Goal: Task Accomplishment & Management: Manage account settings

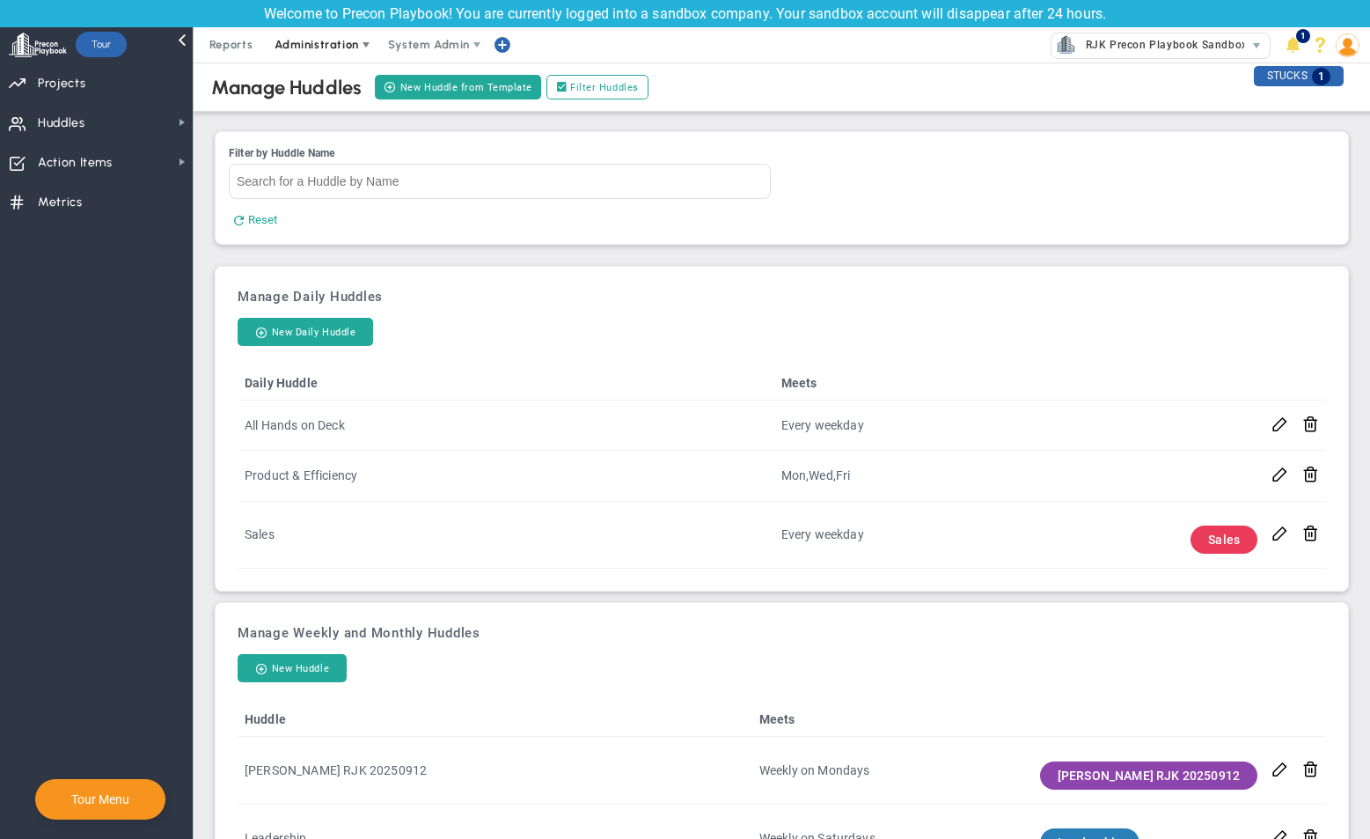
click at [356, 54] on span "Administration" at bounding box center [317, 44] width 113 height 35
click at [317, 71] on span "Manage Users" at bounding box center [334, 79] width 144 height 35
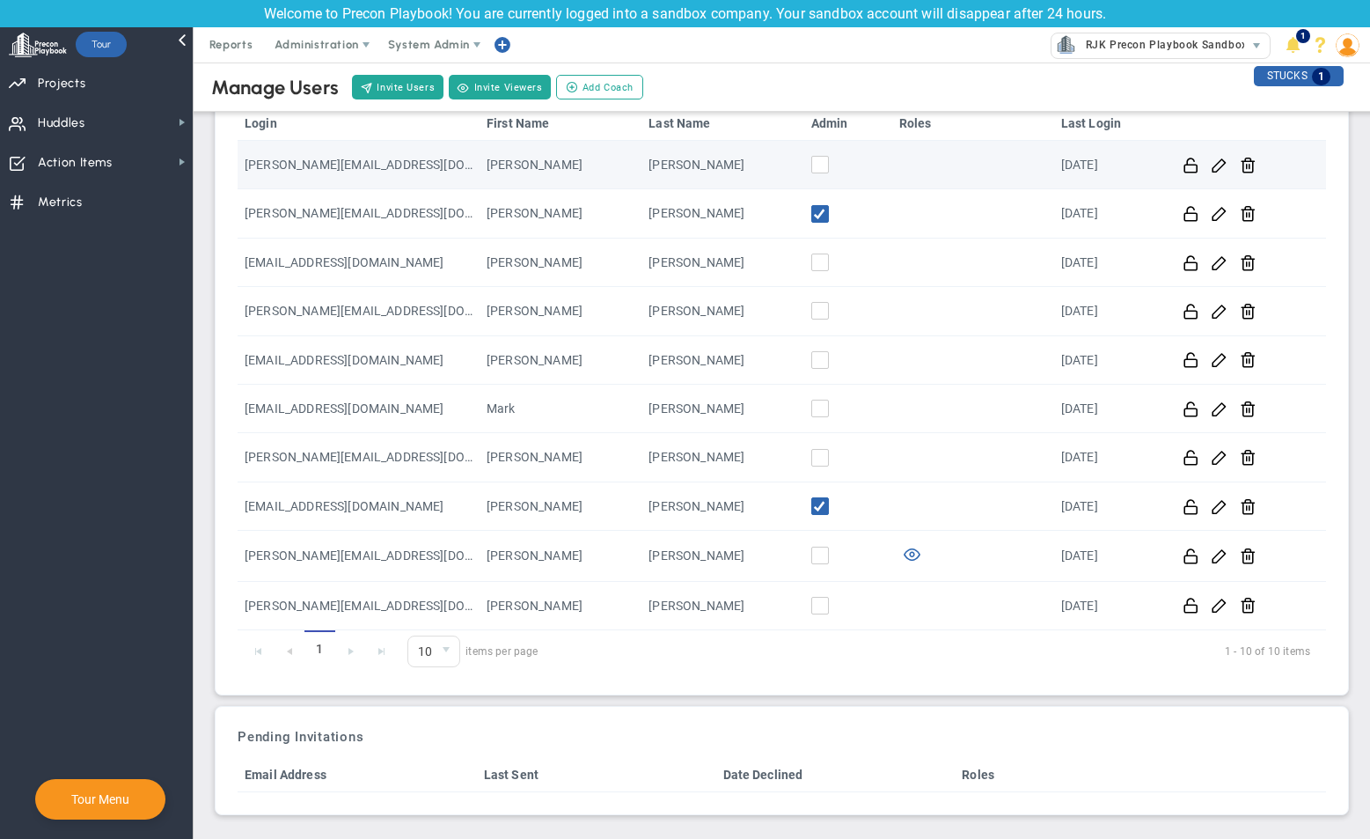
scroll to position [131, 0]
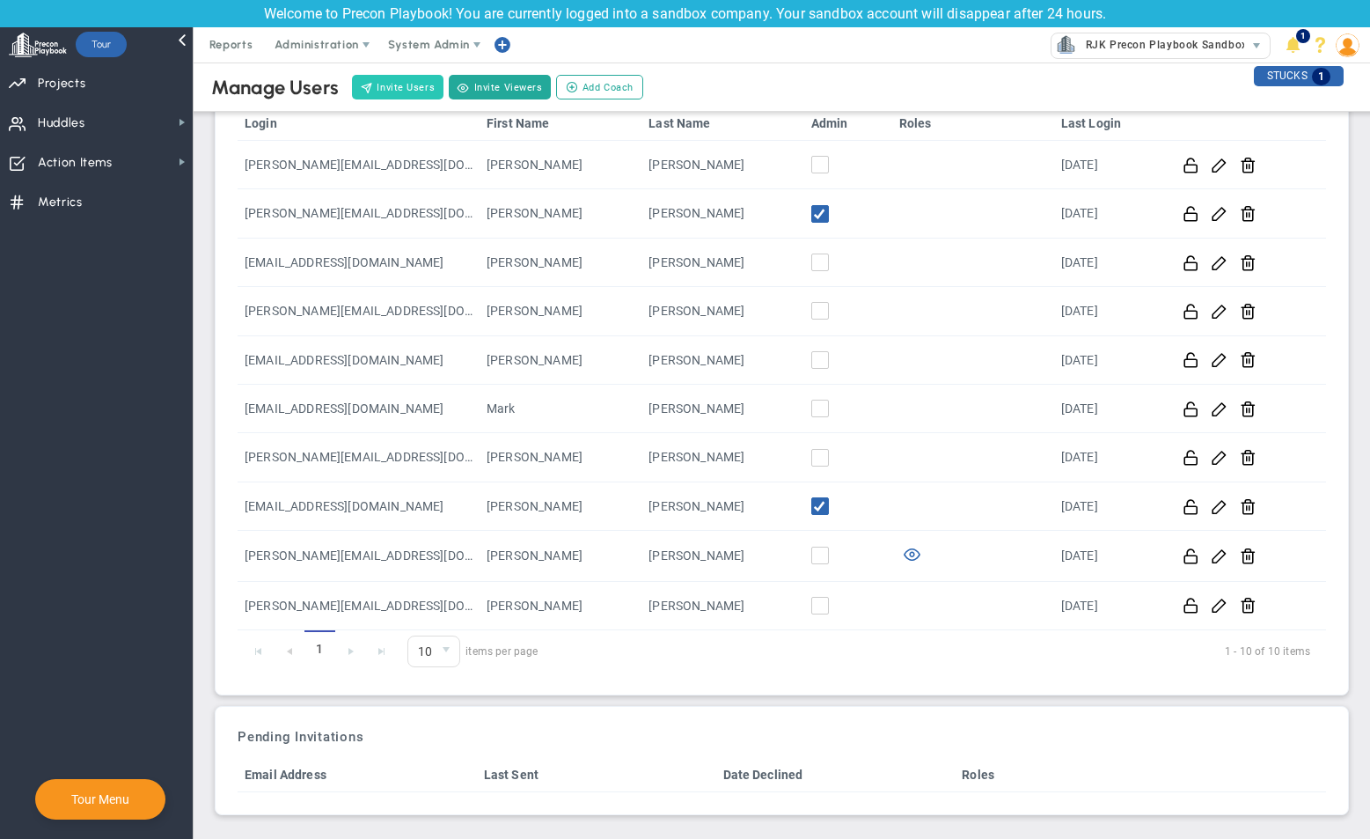
click at [406, 91] on button "Invite Users" at bounding box center [398, 87] width 92 height 25
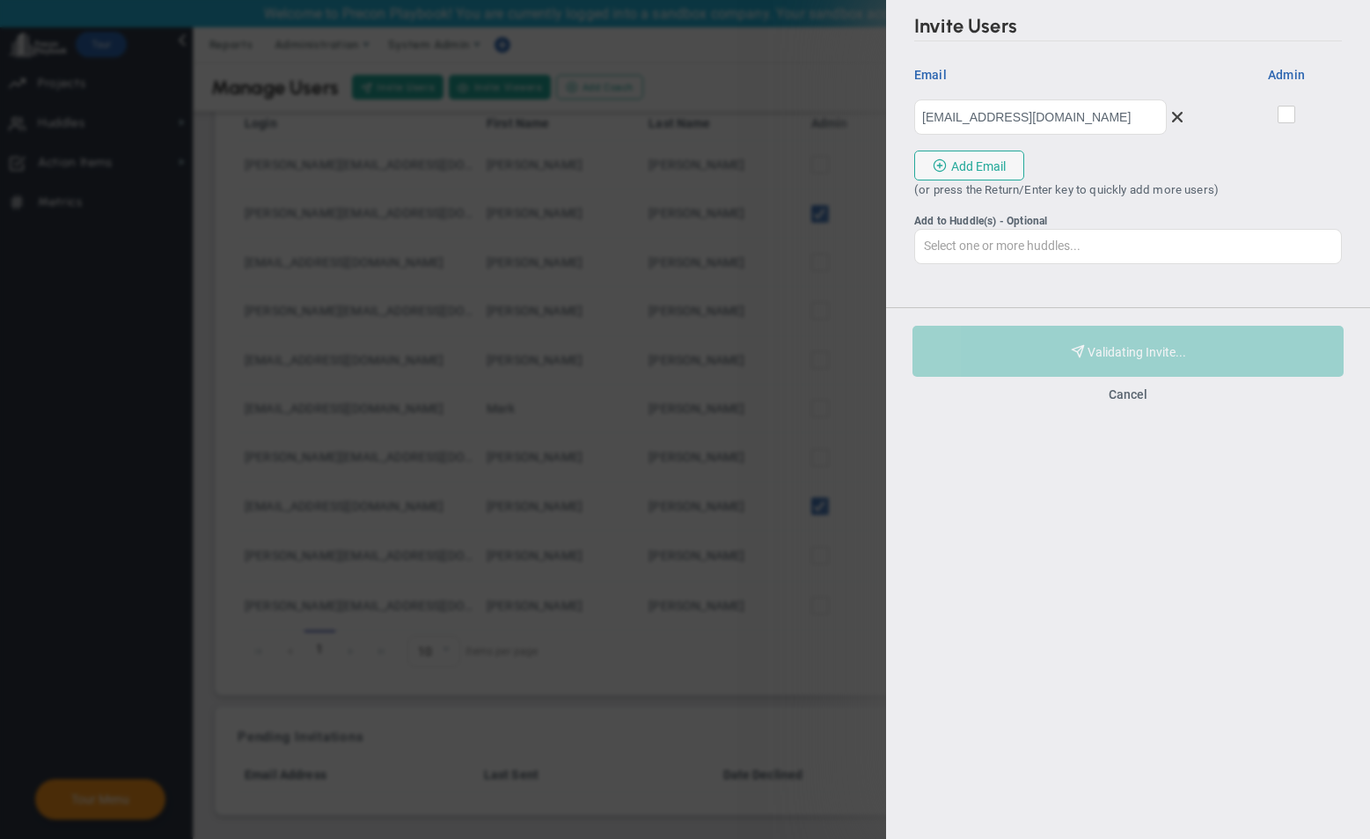
type input "[EMAIL_ADDRESS][DOMAIN_NAME]"
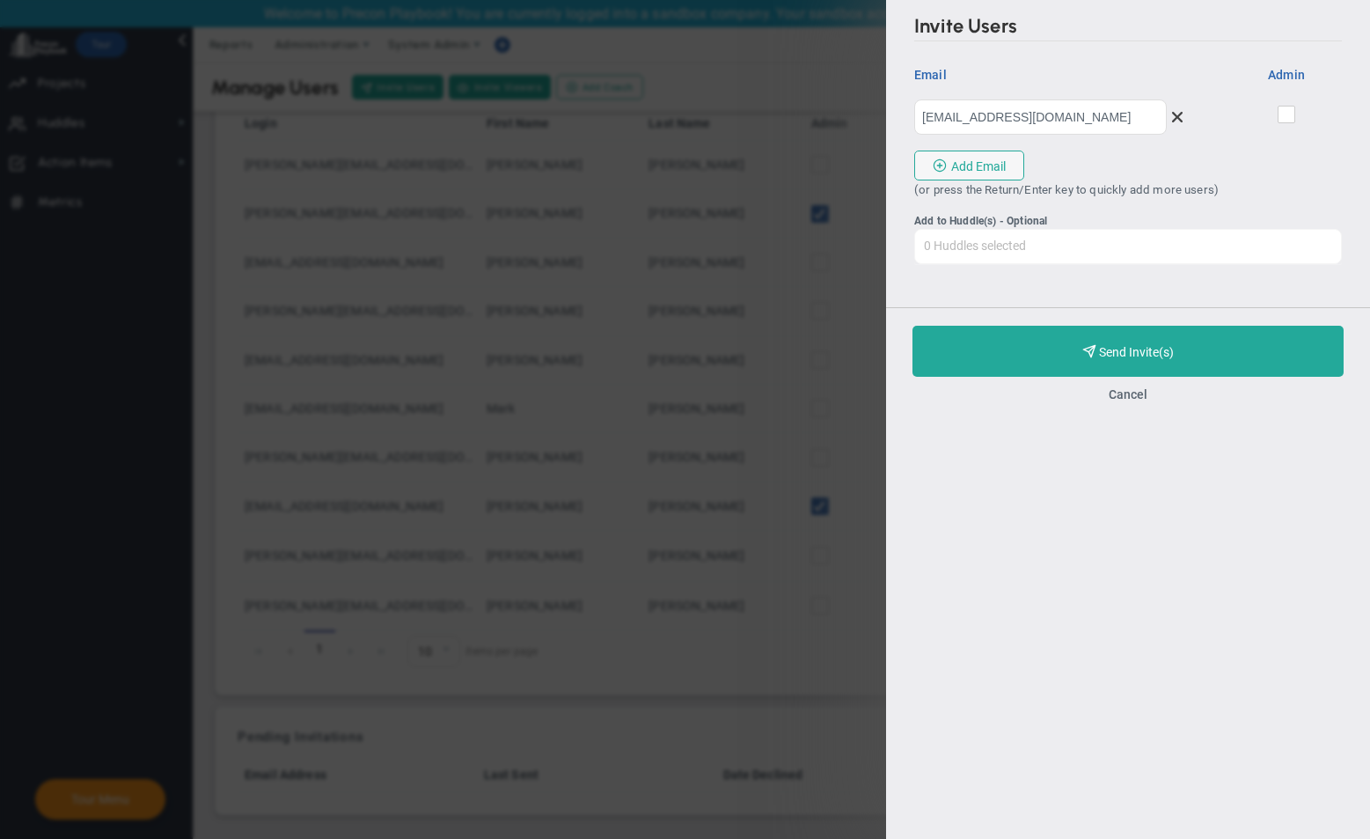
click at [1123, 246] on input "Add to Huddle(s) - Optional Select one or more huddles... All Hands on Deck [PE…" at bounding box center [1128, 246] width 426 height 32
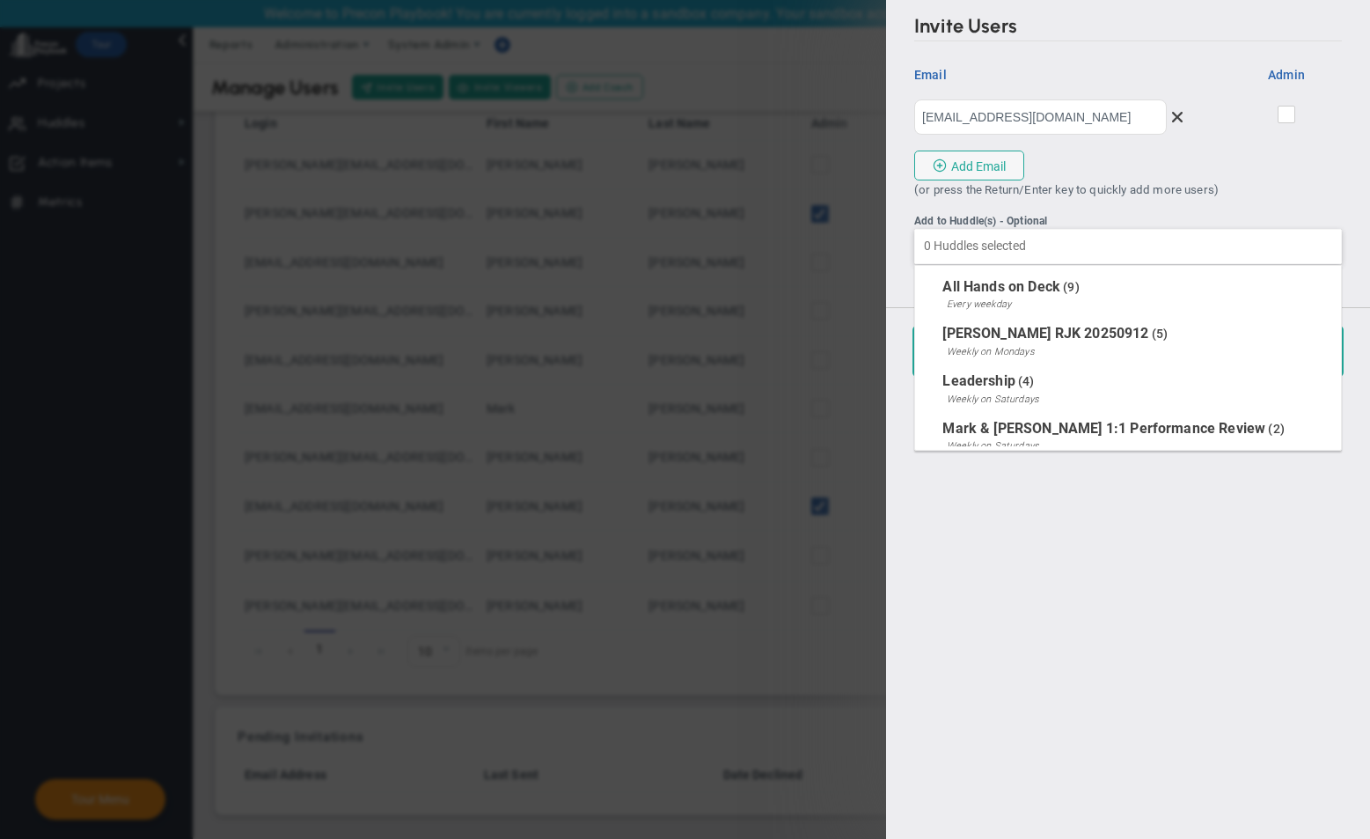
type input "Select one or more huddles..."
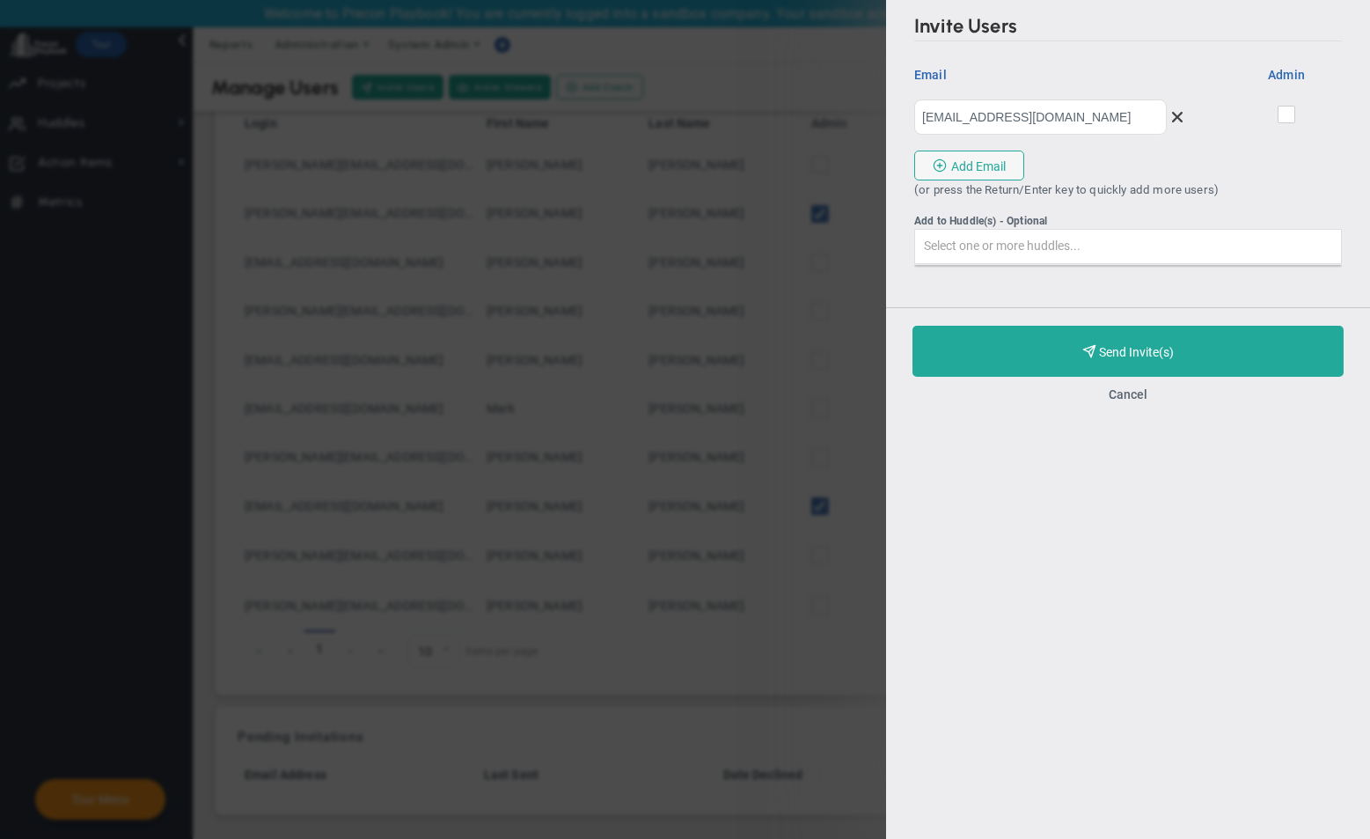
click at [1132, 172] on div "Invite Users Invitations will not be sent until this account subscribes. Invite…" at bounding box center [1128, 140] width 484 height 281
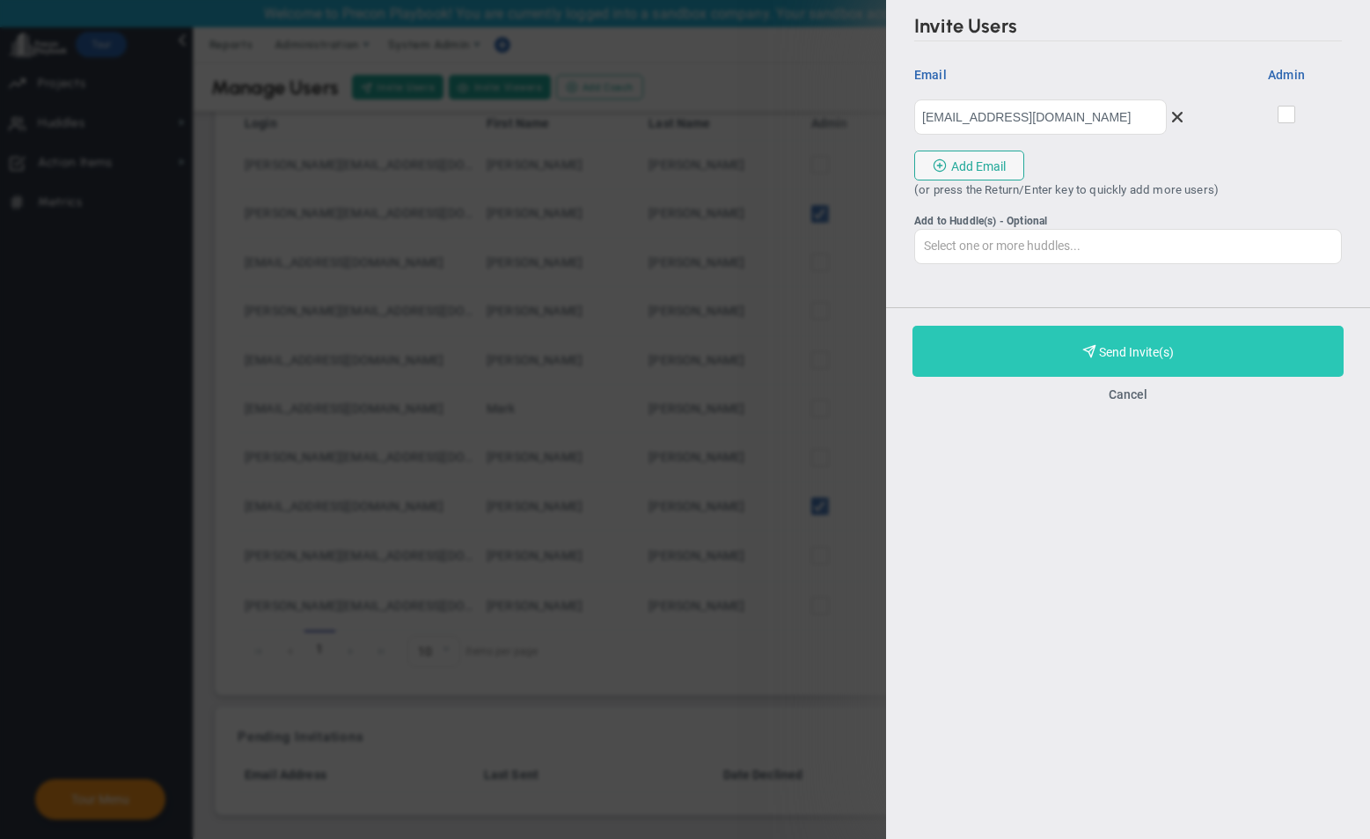
click at [1100, 343] on button "Purchase and Send Invite(s) Validating Invite..." at bounding box center [1128, 351] width 431 height 51
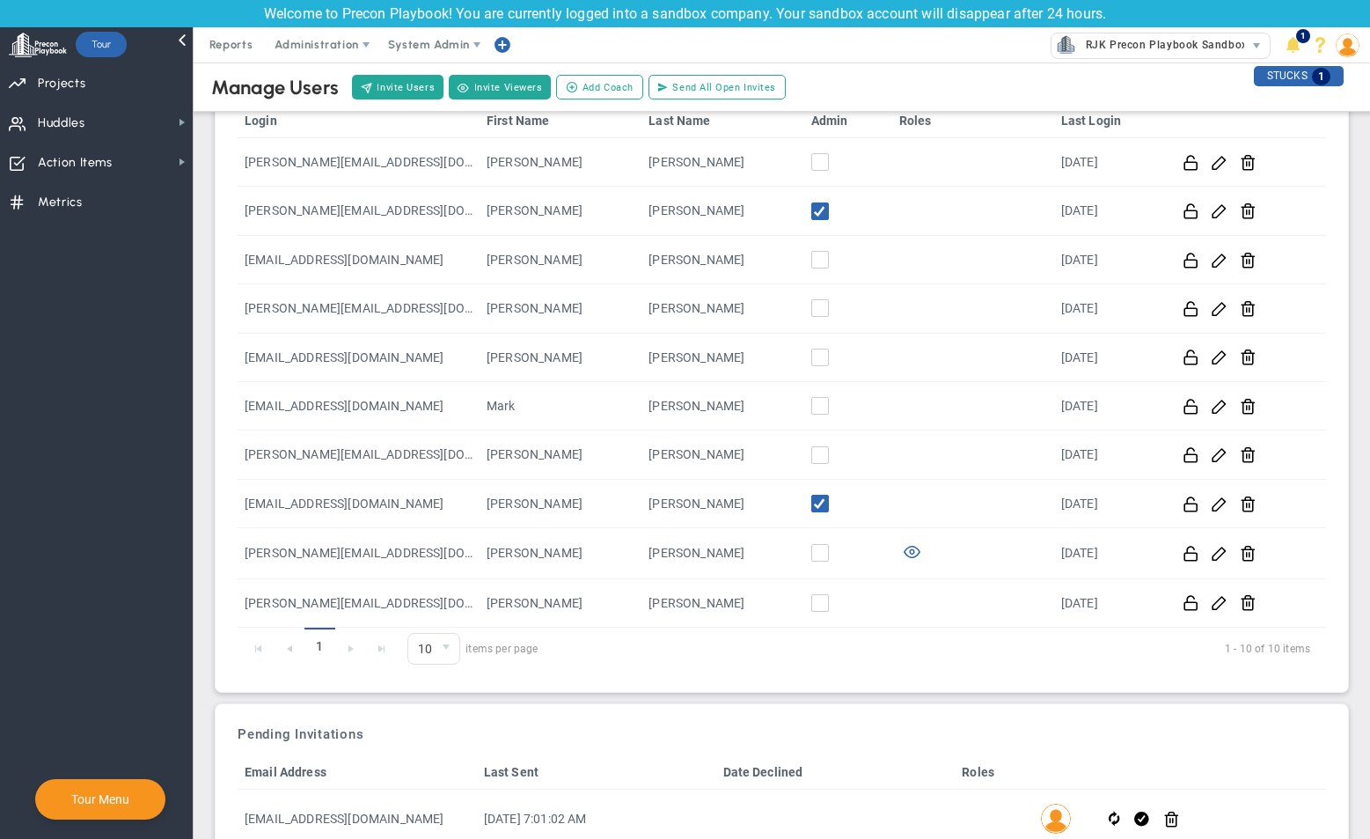
click at [475, 72] on div "Invite Users Invite Viewers Add Coach Update Coach Invite Coaching Staff Send A…" at bounding box center [568, 87] width 439 height 30
click at [482, 84] on button "Invite Viewers" at bounding box center [500, 87] width 102 height 25
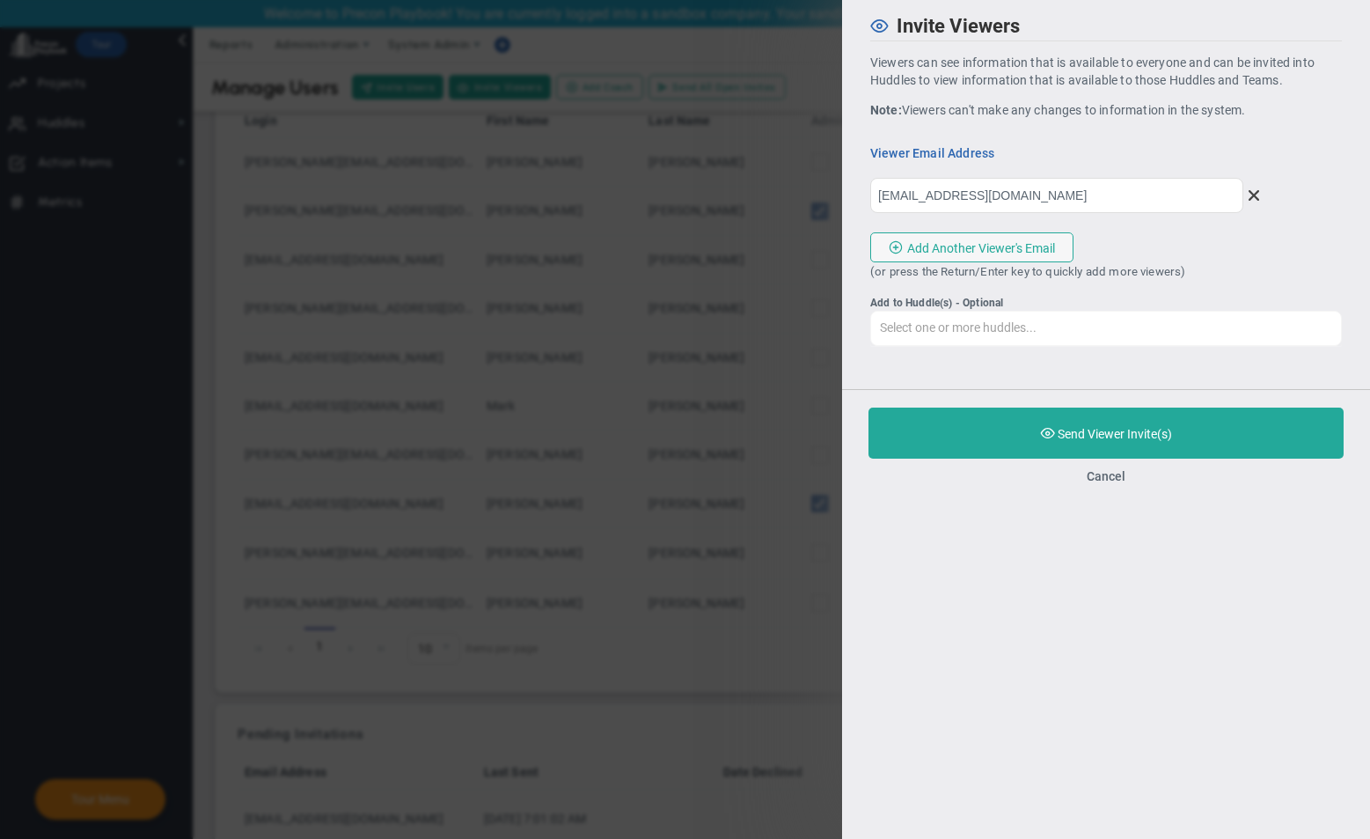
type input "[EMAIL_ADDRESS][DOMAIN_NAME]"
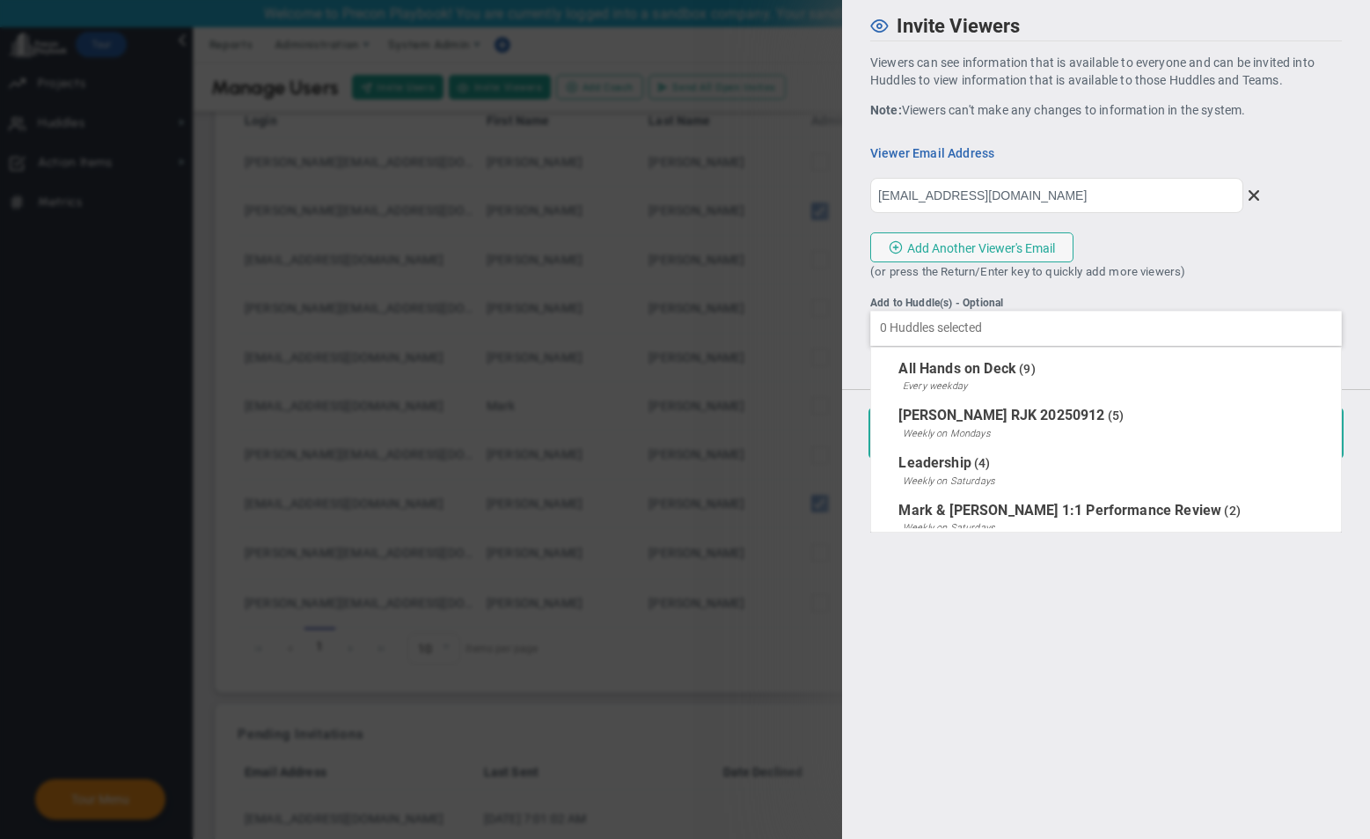
click at [972, 330] on input "Add to Huddle(s) - Optional All Hands on Deck [PERSON_NAME] RJK 20250912 Leader…" at bounding box center [1106, 328] width 470 height 32
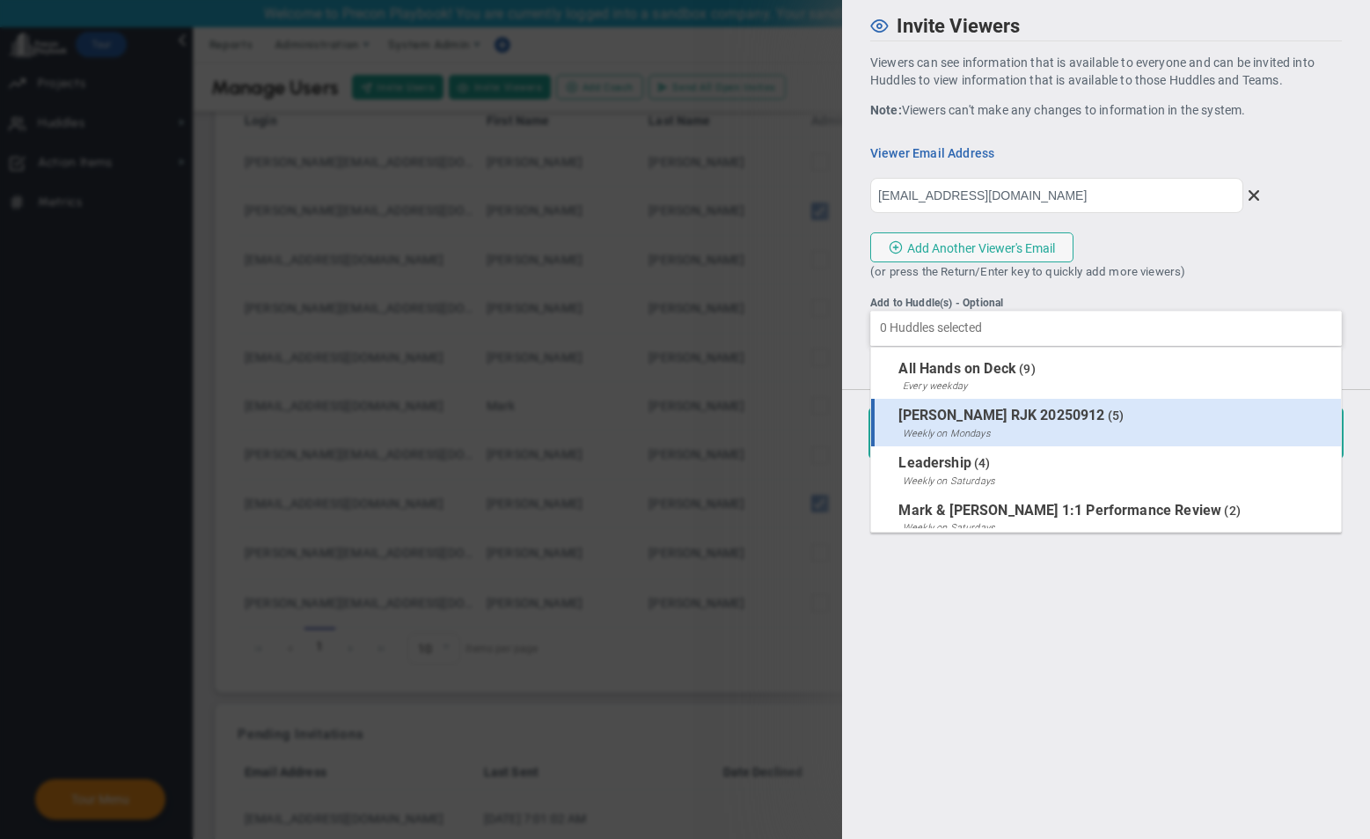
click at [937, 415] on span "[PERSON_NAME] RJK 20250912" at bounding box center [1001, 415] width 206 height 17
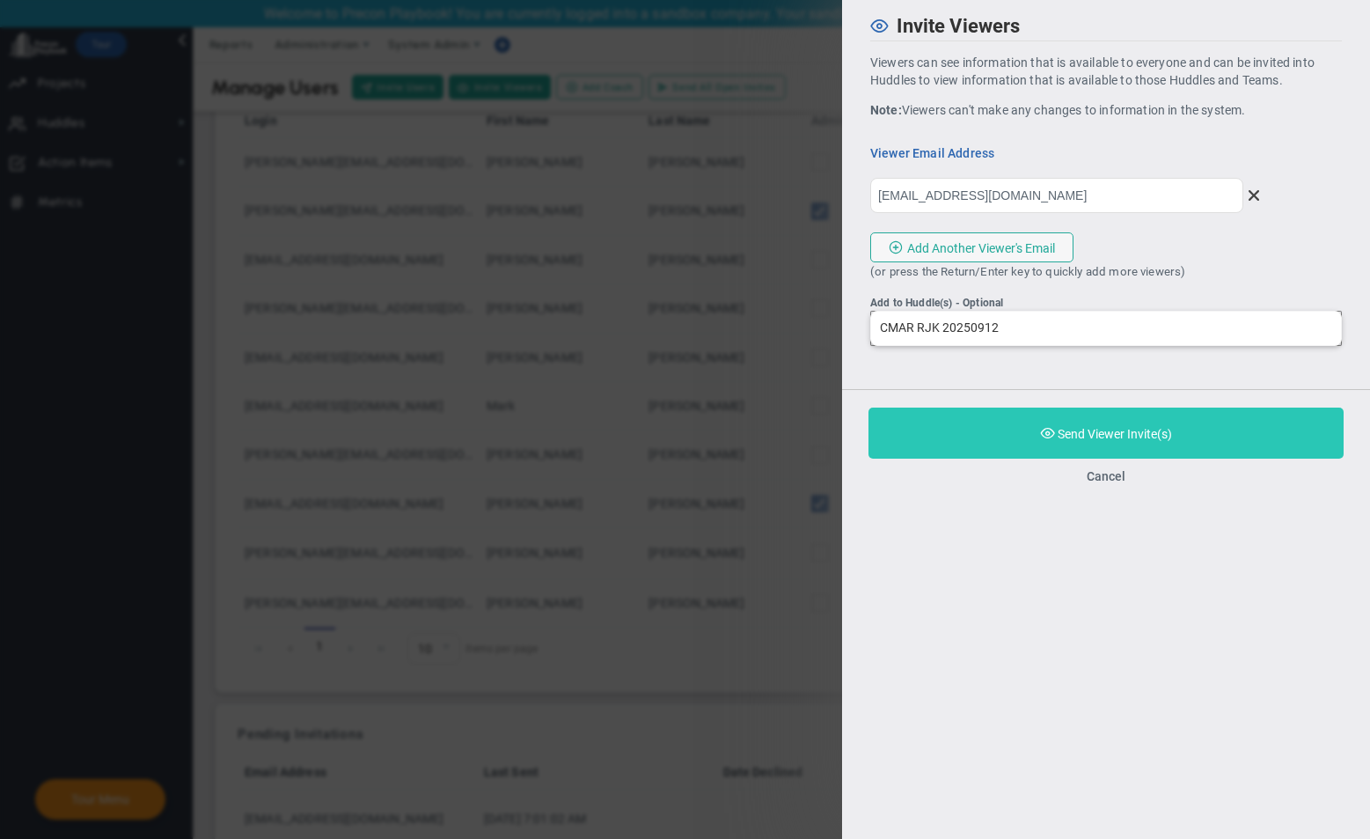
click at [1010, 438] on button "Purchase and Send Viewer Invite(s) Validating Invite..." at bounding box center [1106, 432] width 475 height 51
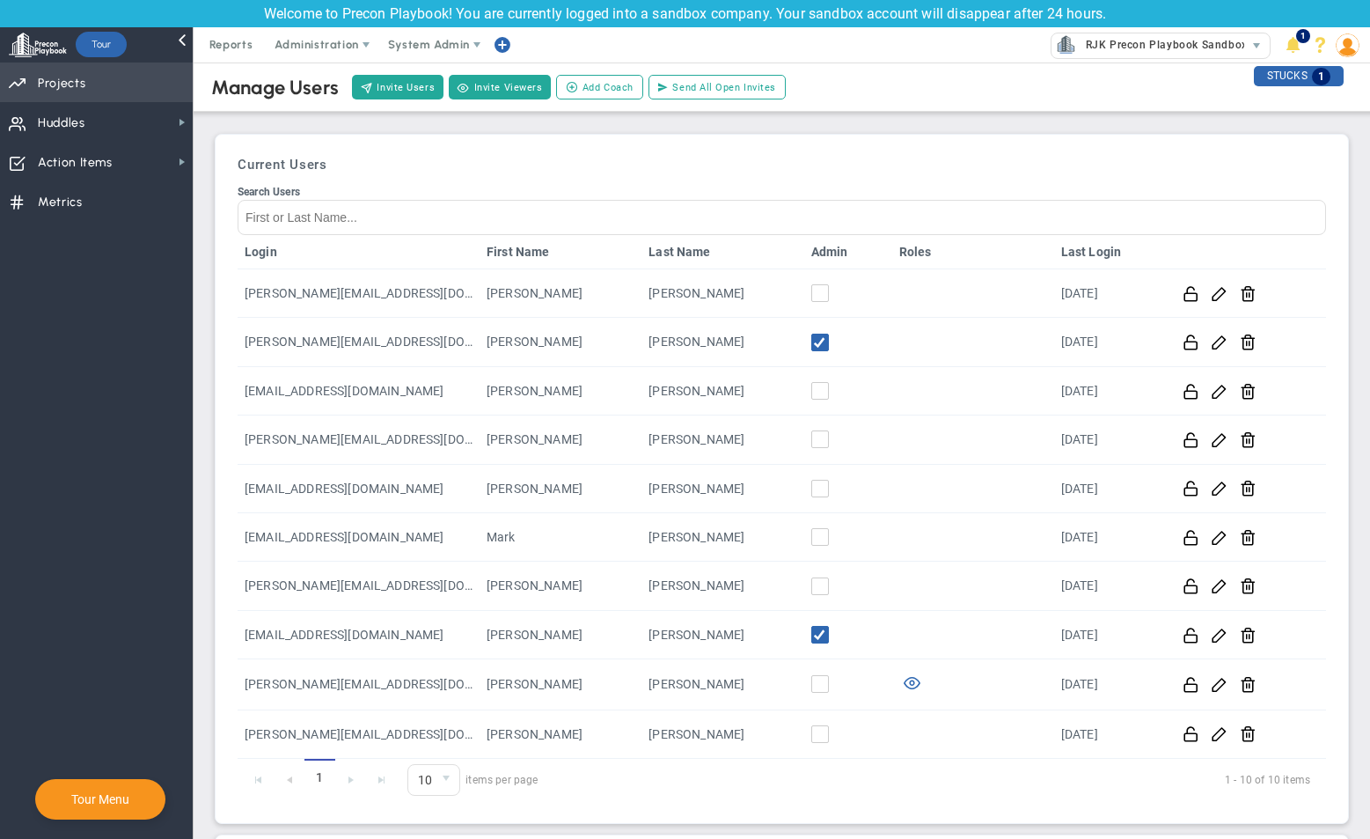
click at [48, 94] on span "Projects" at bounding box center [62, 83] width 48 height 37
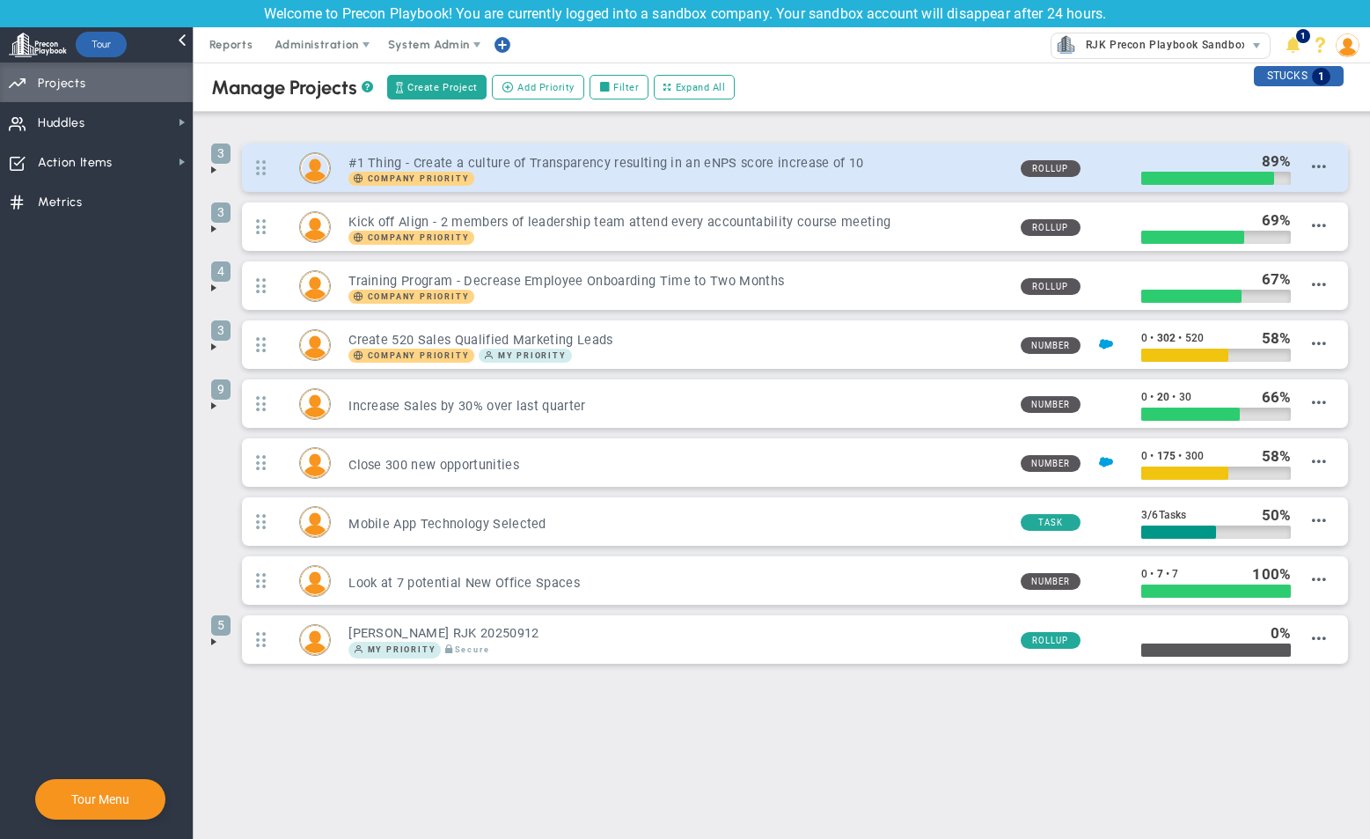
click at [734, 152] on div "#1 Thing - Create a culture of Transparency resulting in an eNPS score increase…" at bounding box center [668, 167] width 675 height 35
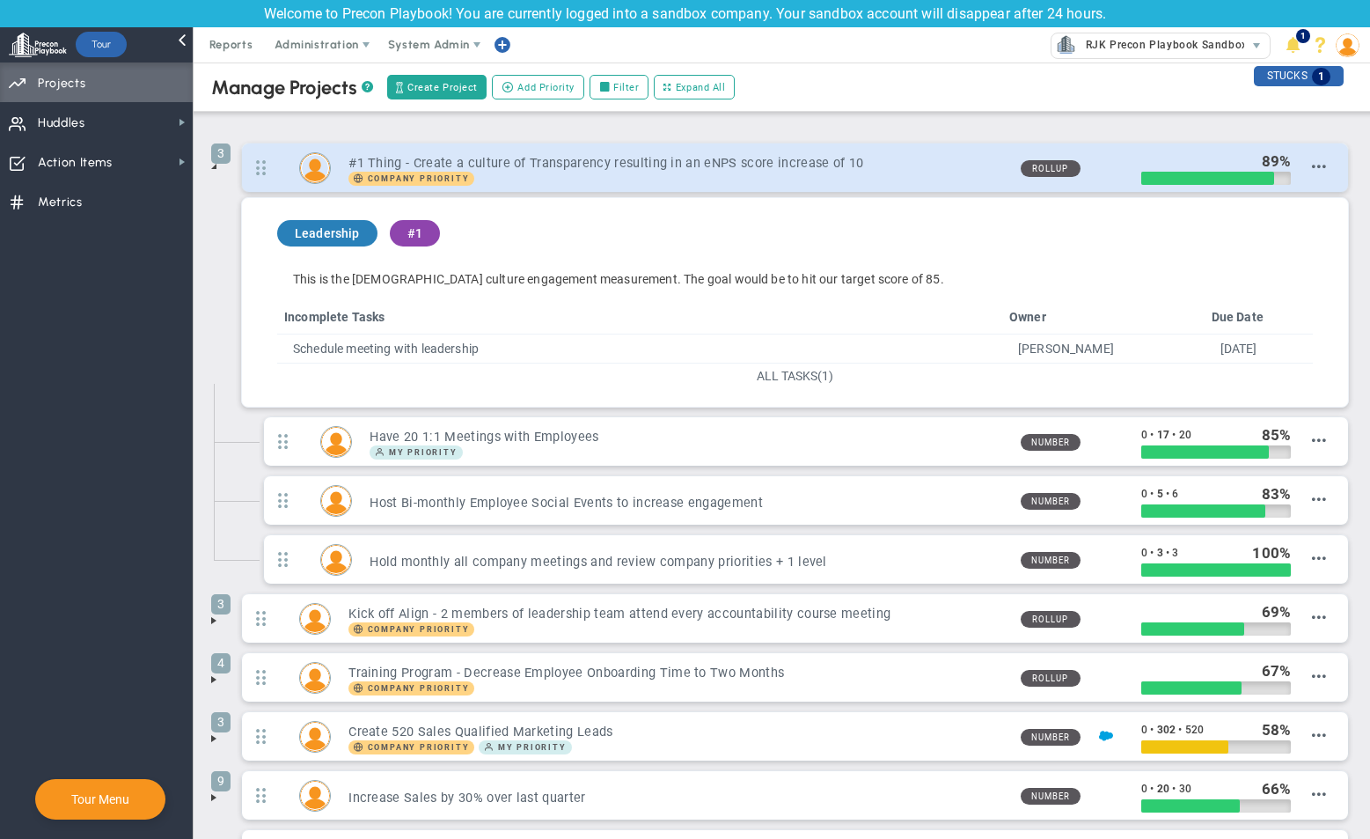
click at [734, 152] on div "#1 Thing - Create a culture of Transparency resulting in an eNPS score increase…" at bounding box center [668, 167] width 675 height 35
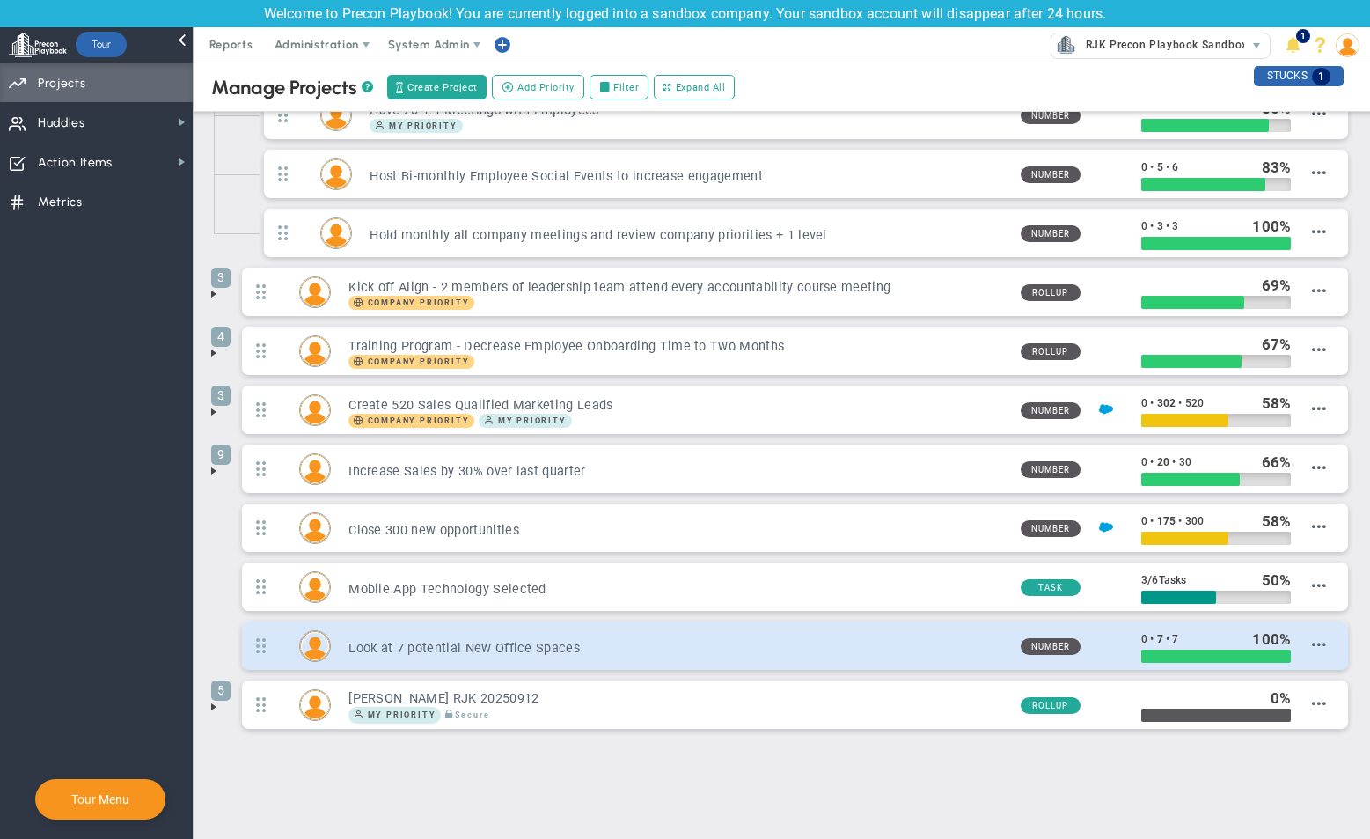
scroll to position [113, 0]
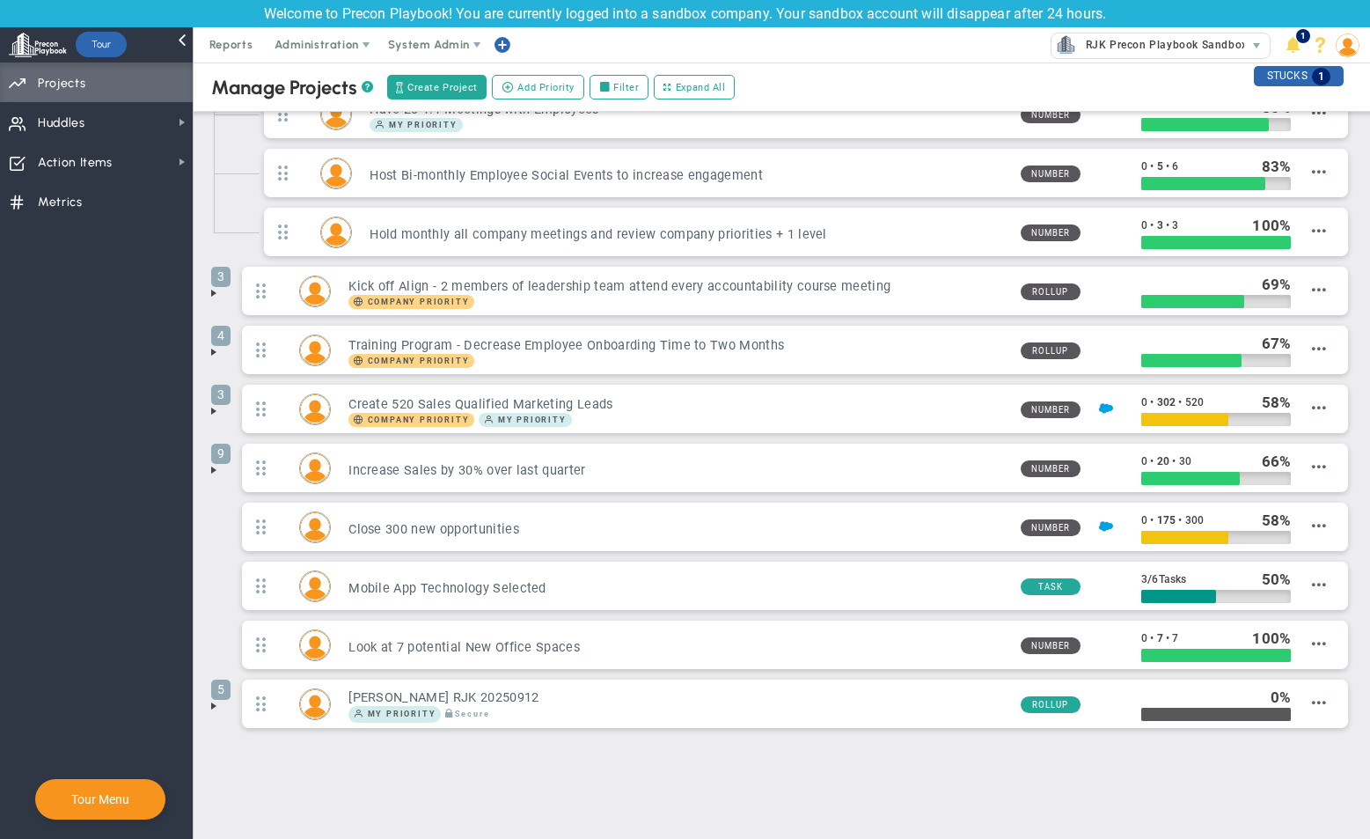
click at [642, 677] on div "Look at 7 potential New Office Spaces Number 0 • 7 • 7 100" at bounding box center [795, 648] width 1115 height 59
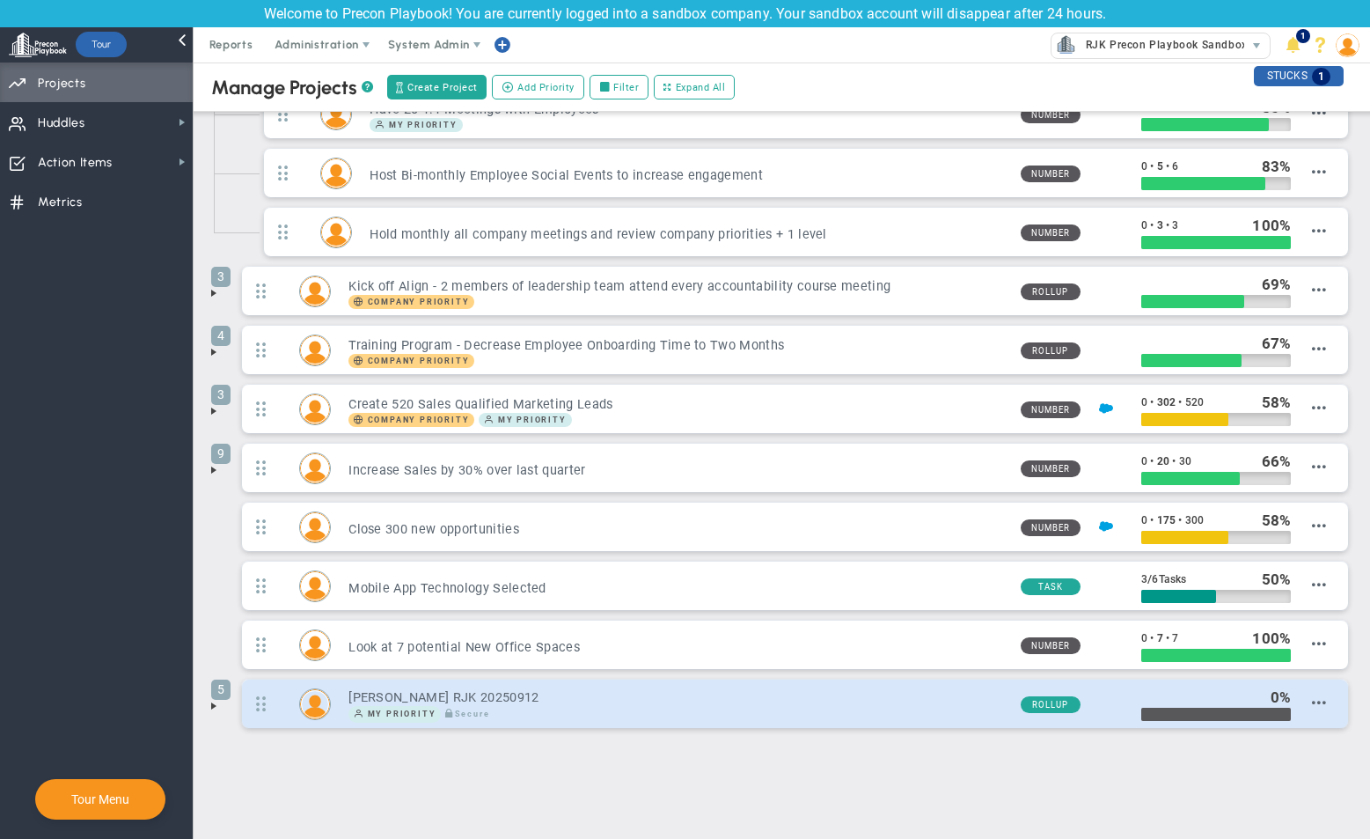
click at [658, 707] on div "[PERSON_NAME] RJK 20250912 My Priority Secure" at bounding box center [668, 704] width 675 height 38
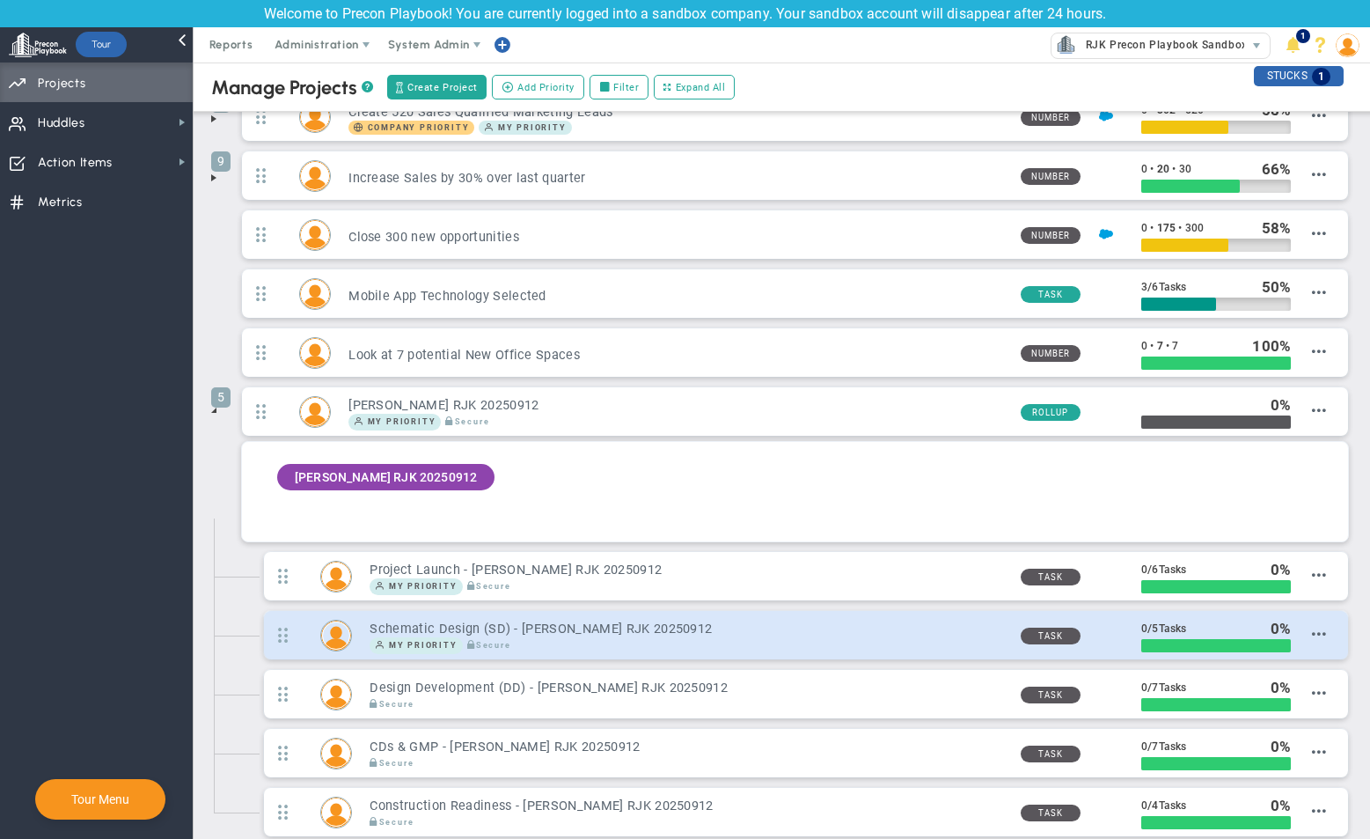
scroll to position [513, 0]
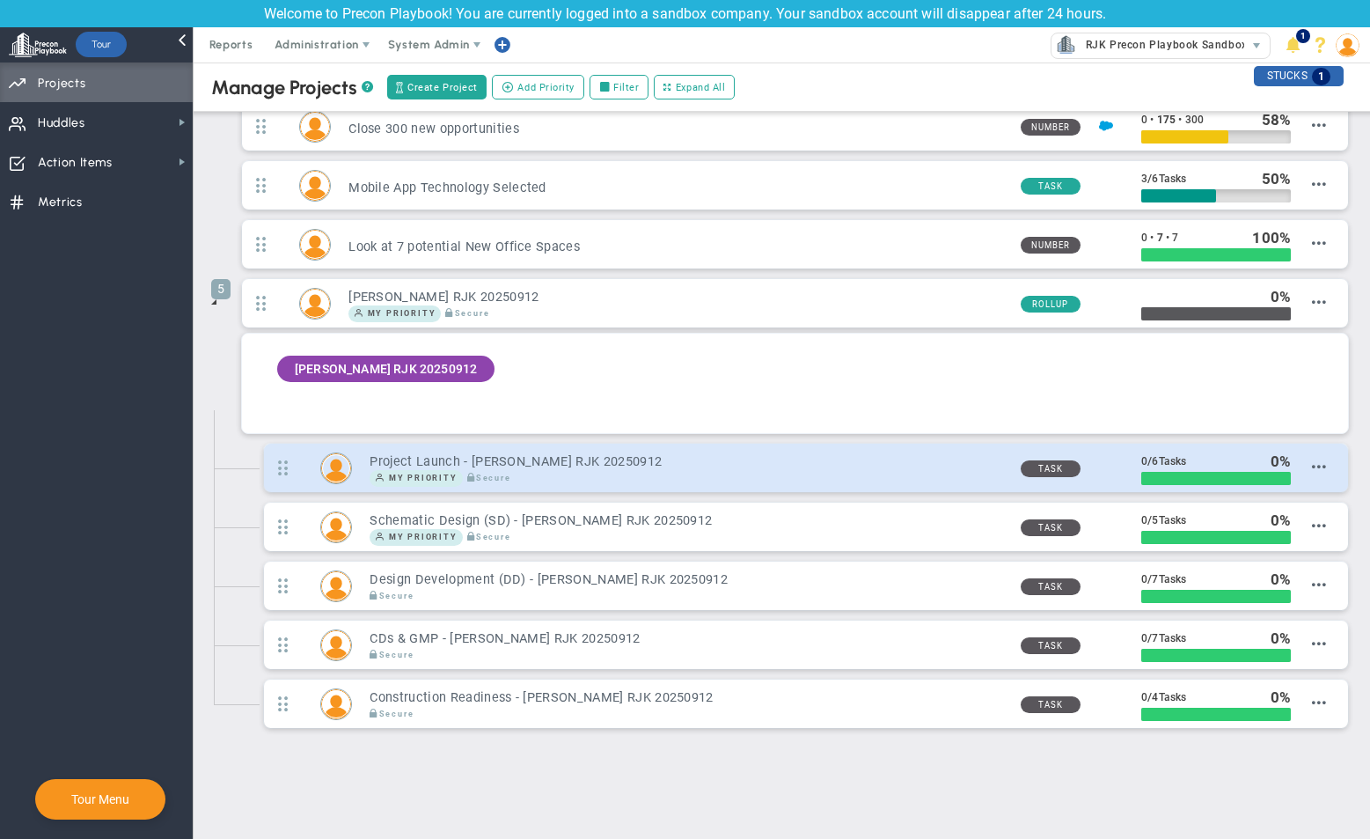
click at [658, 457] on h3 "Project Launch - [PERSON_NAME] RJK 20250912" at bounding box center [688, 461] width 636 height 17
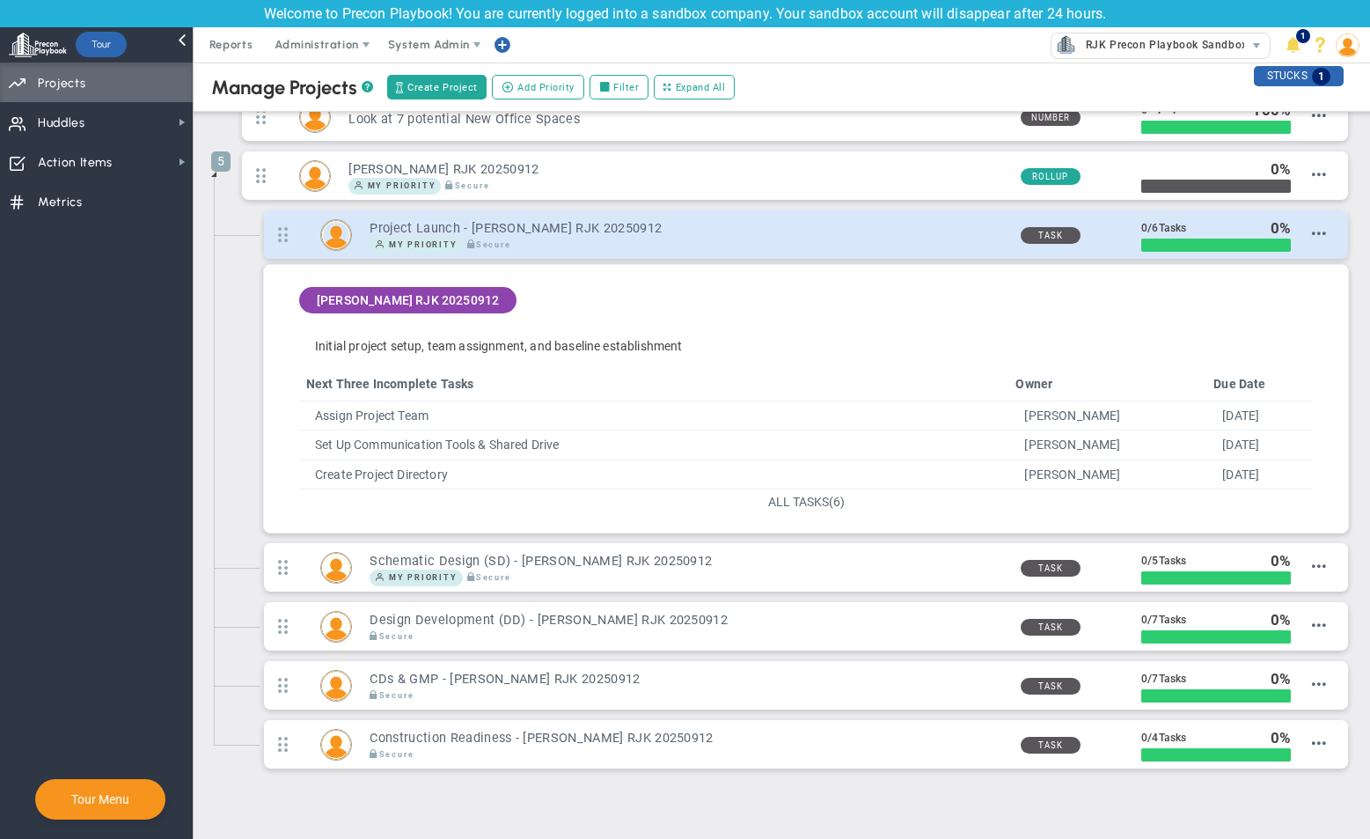
scroll to position [682, 0]
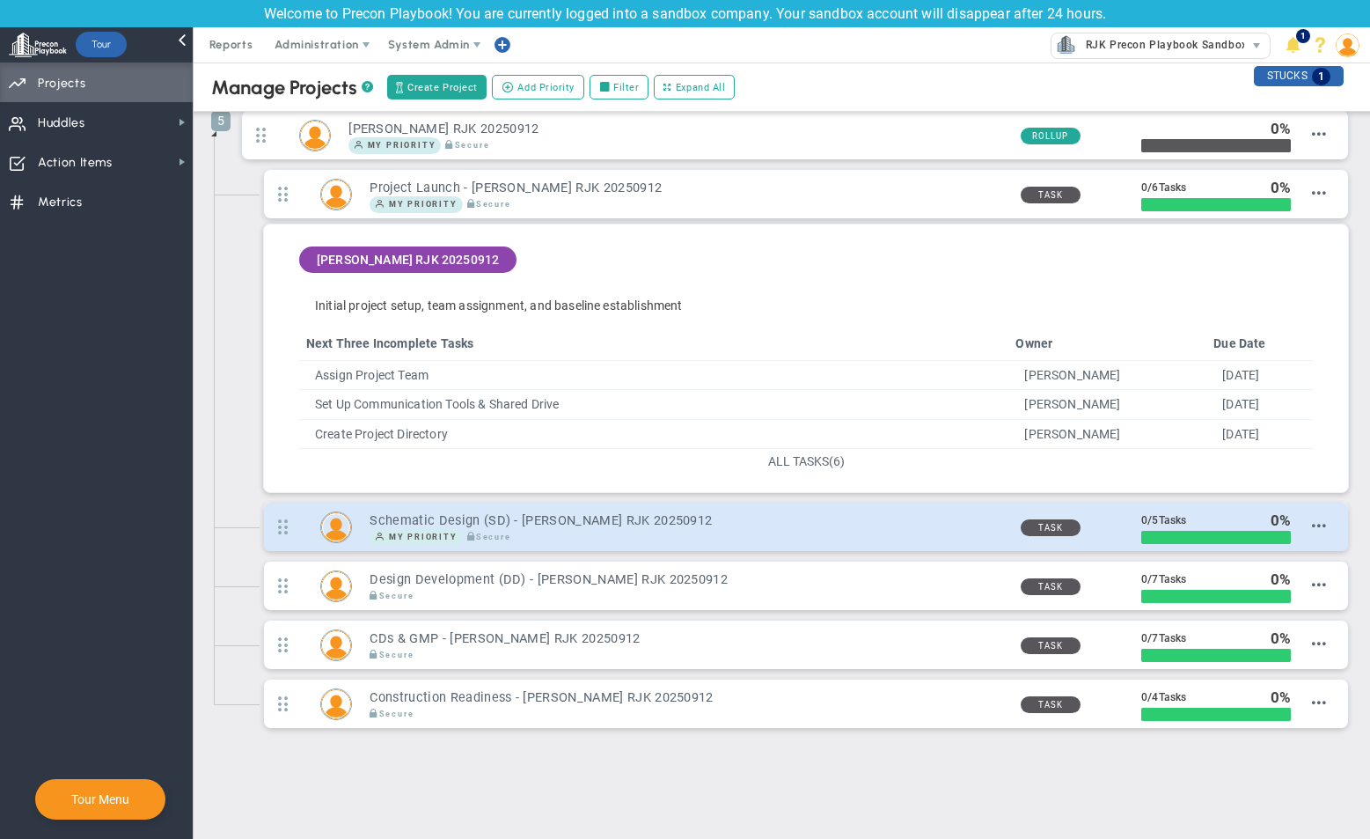
click at [688, 546] on div "Schematic Design (SD) - [PERSON_NAME] RJK 20250912 My Priority Secure" at bounding box center [806, 526] width 1084 height 48
click at [684, 525] on h3 "Schematic Design (SD) - [PERSON_NAME] RJK 20250912" at bounding box center [688, 520] width 636 height 17
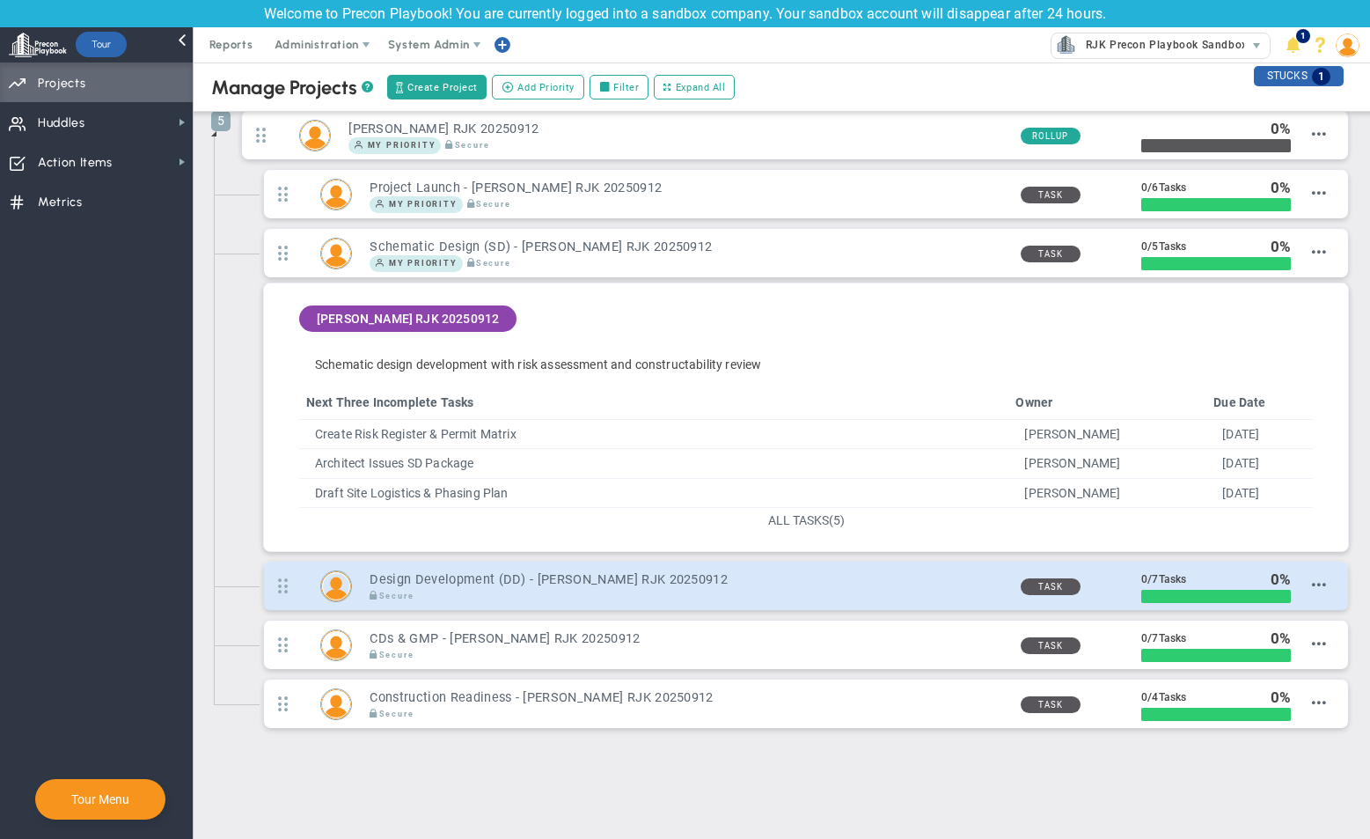
click at [703, 583] on h3 "Design Development (DD) - [PERSON_NAME] RJK 20250912" at bounding box center [688, 579] width 636 height 17
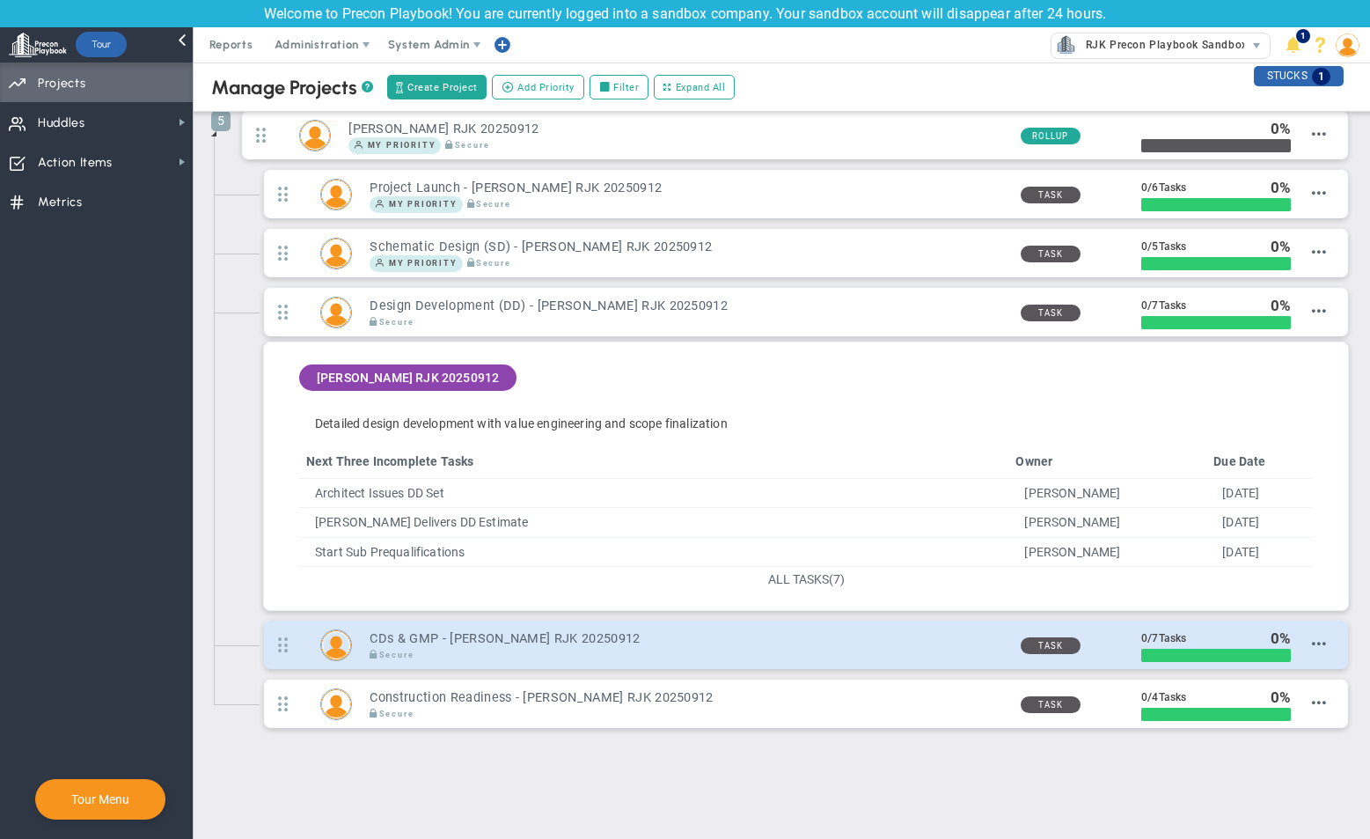
click at [679, 651] on div "Secure" at bounding box center [688, 655] width 636 height 17
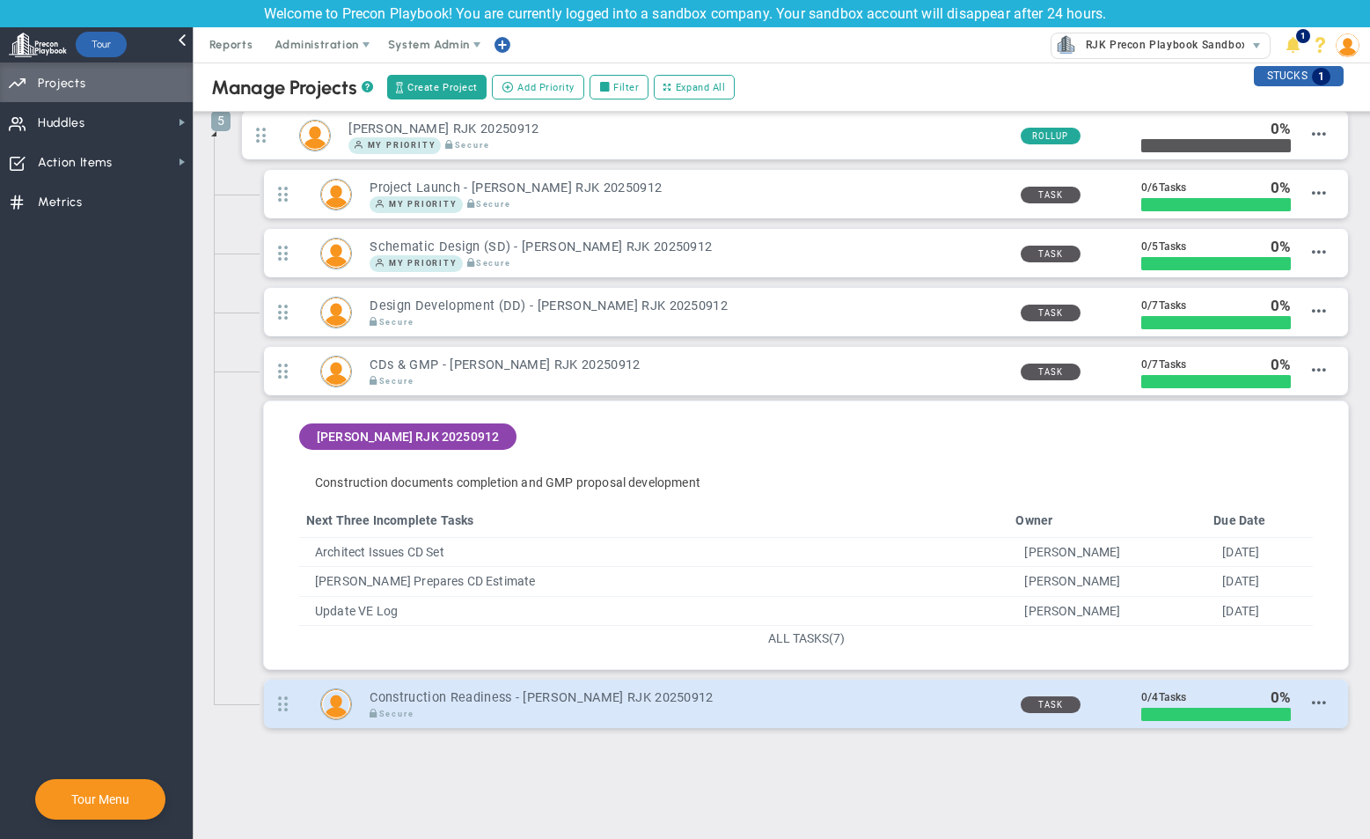
click at [697, 700] on h3 "Construction Readiness - [PERSON_NAME] RJK 20250912" at bounding box center [688, 697] width 636 height 17
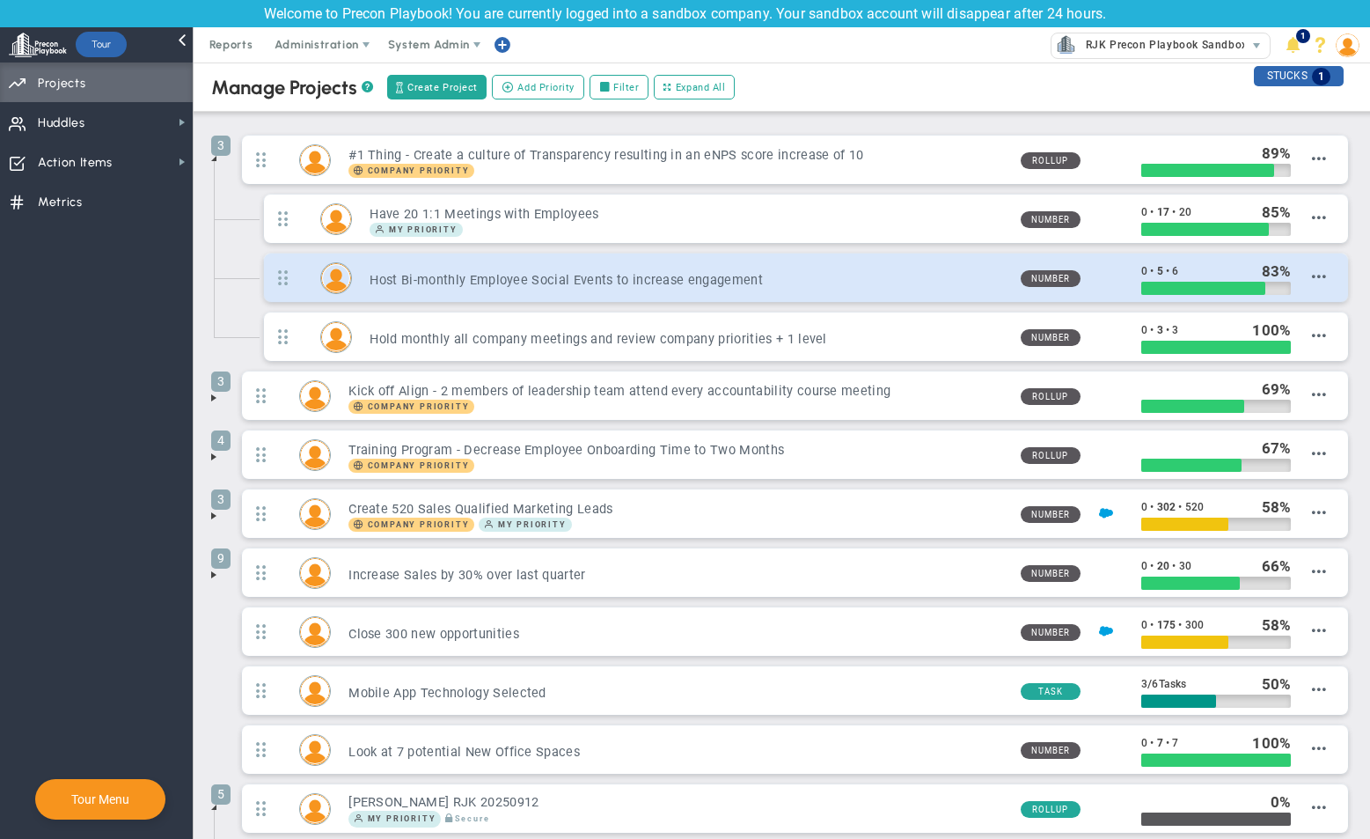
scroll to position [0, 0]
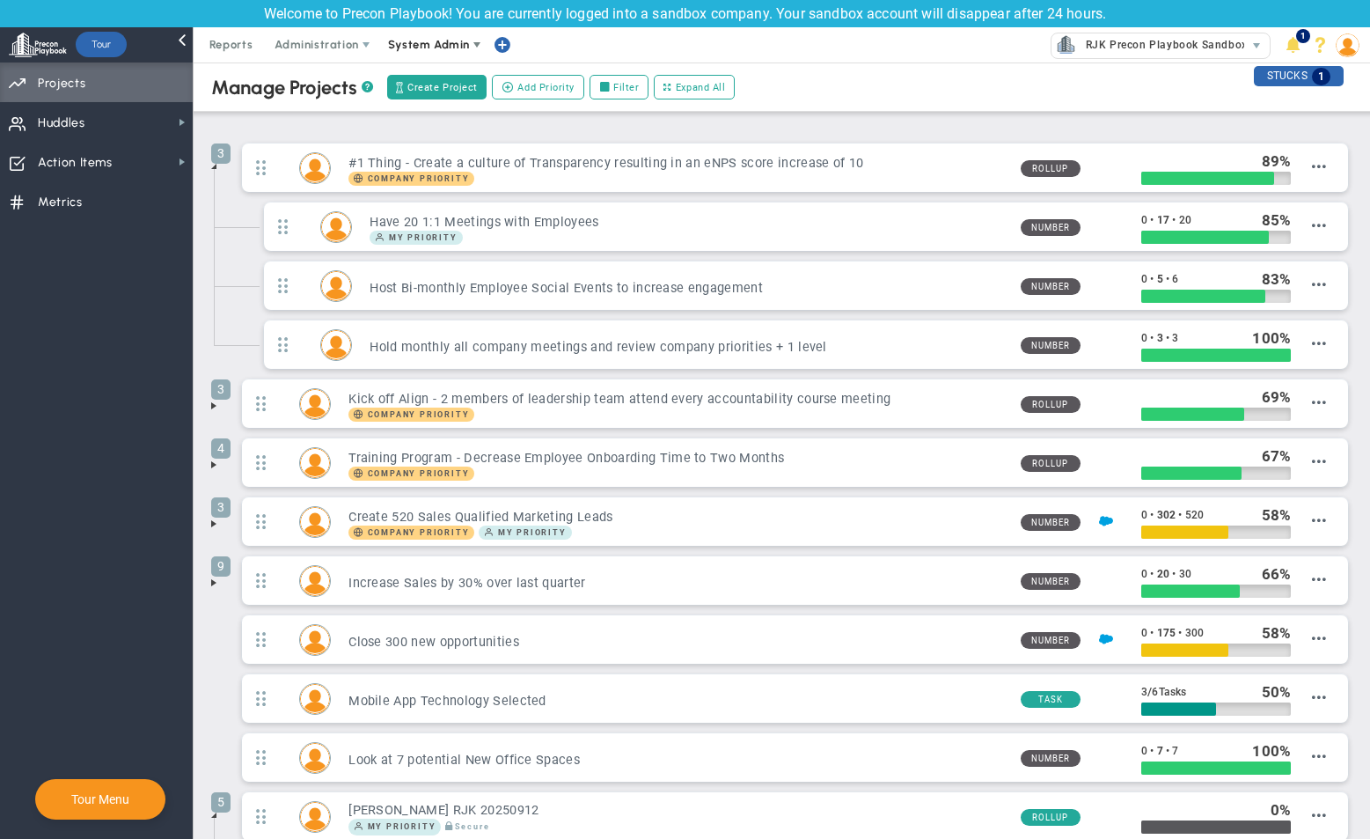
click at [436, 48] on span "System Admin" at bounding box center [429, 44] width 82 height 13
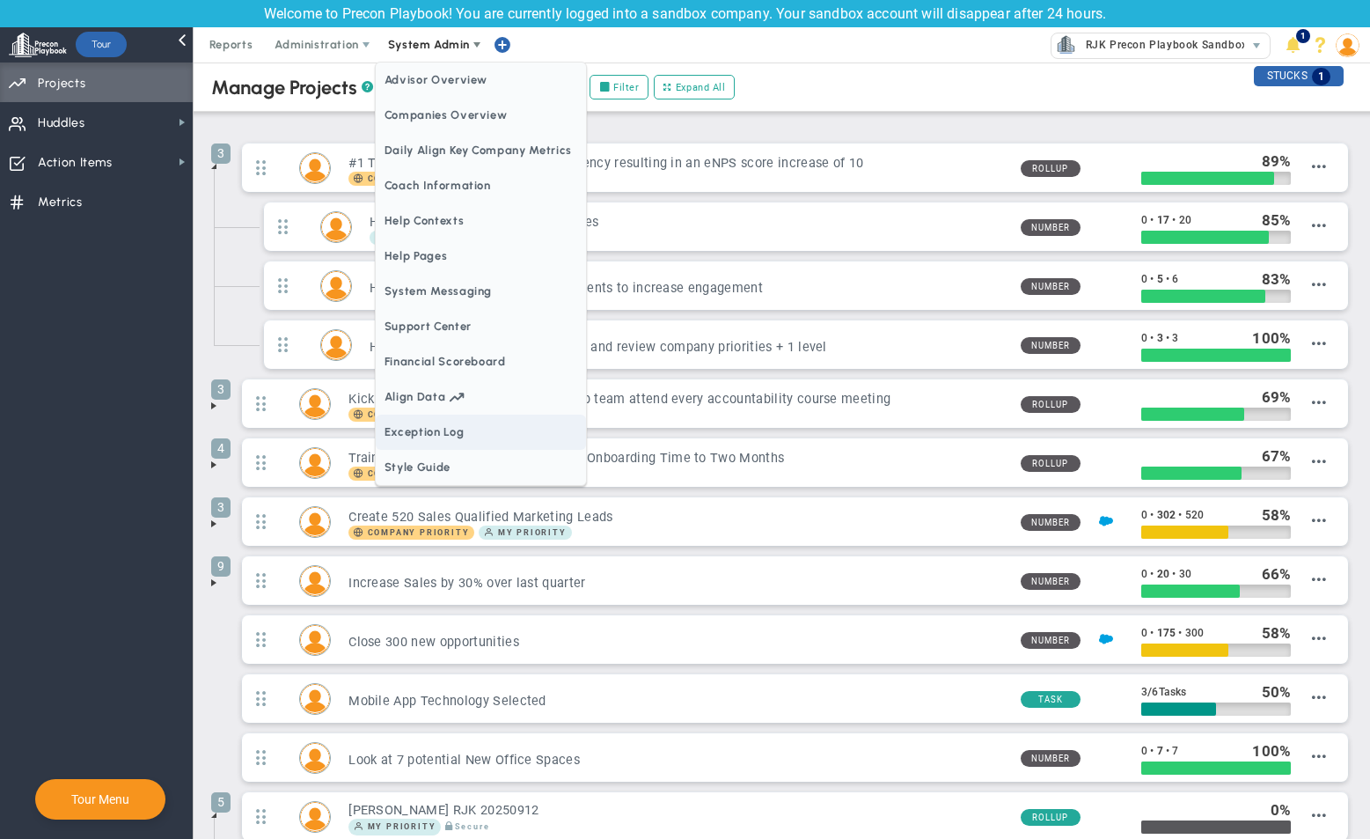
click at [480, 436] on span "Exception Log" at bounding box center [481, 431] width 210 height 35
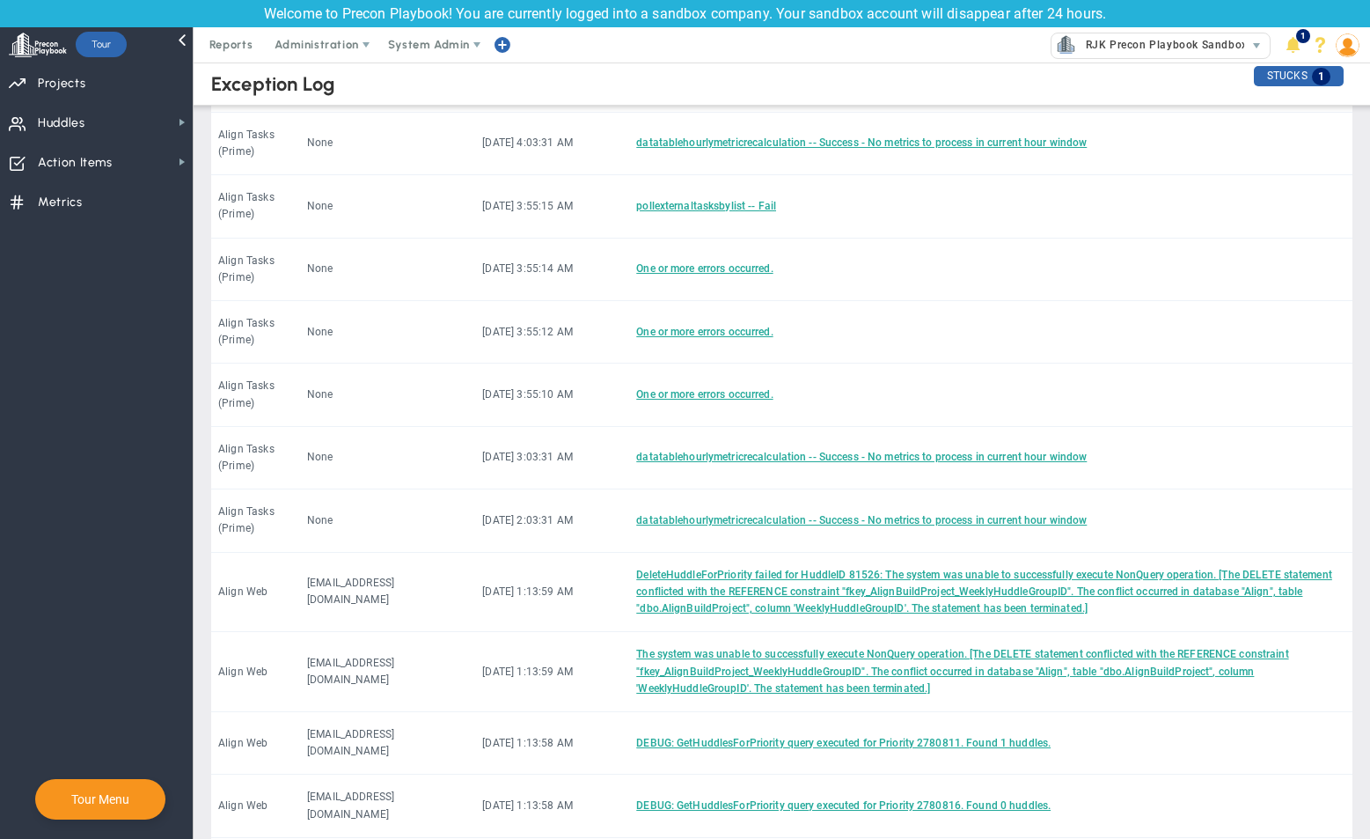
scroll to position [616, 0]
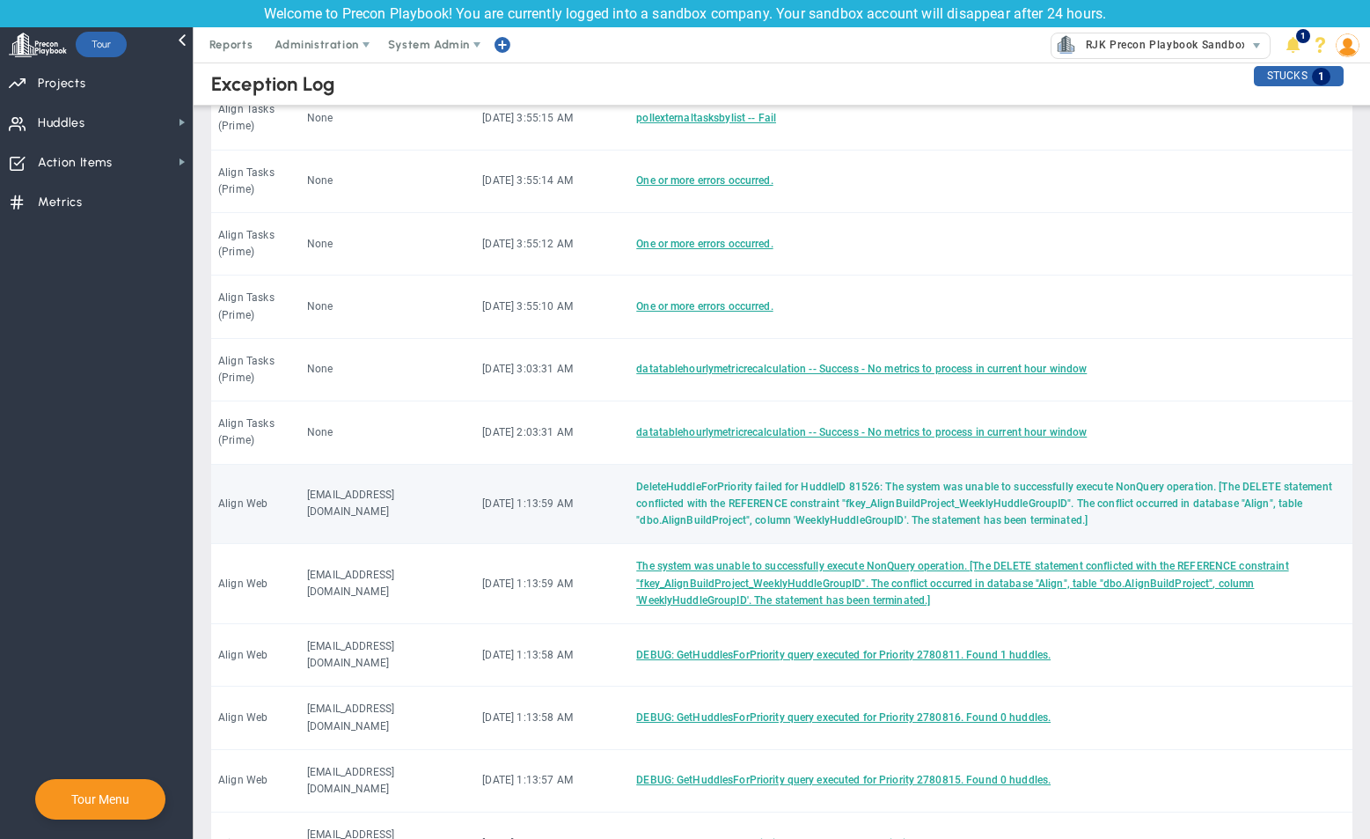
click at [689, 480] on link "DeleteHuddleForPriority failed for HuddleID 81526: The system was unable to suc…" at bounding box center [984, 503] width 696 height 46
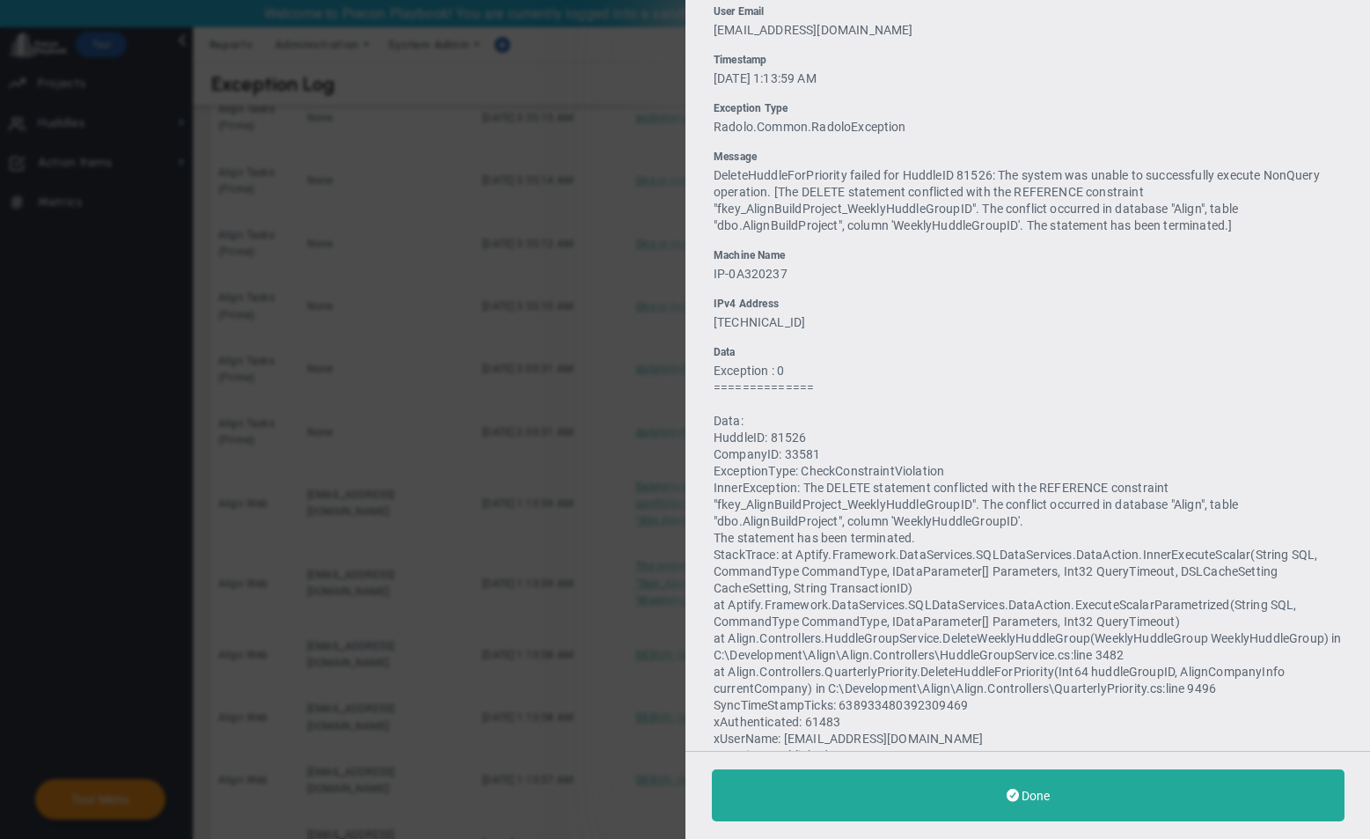
scroll to position [88, 0]
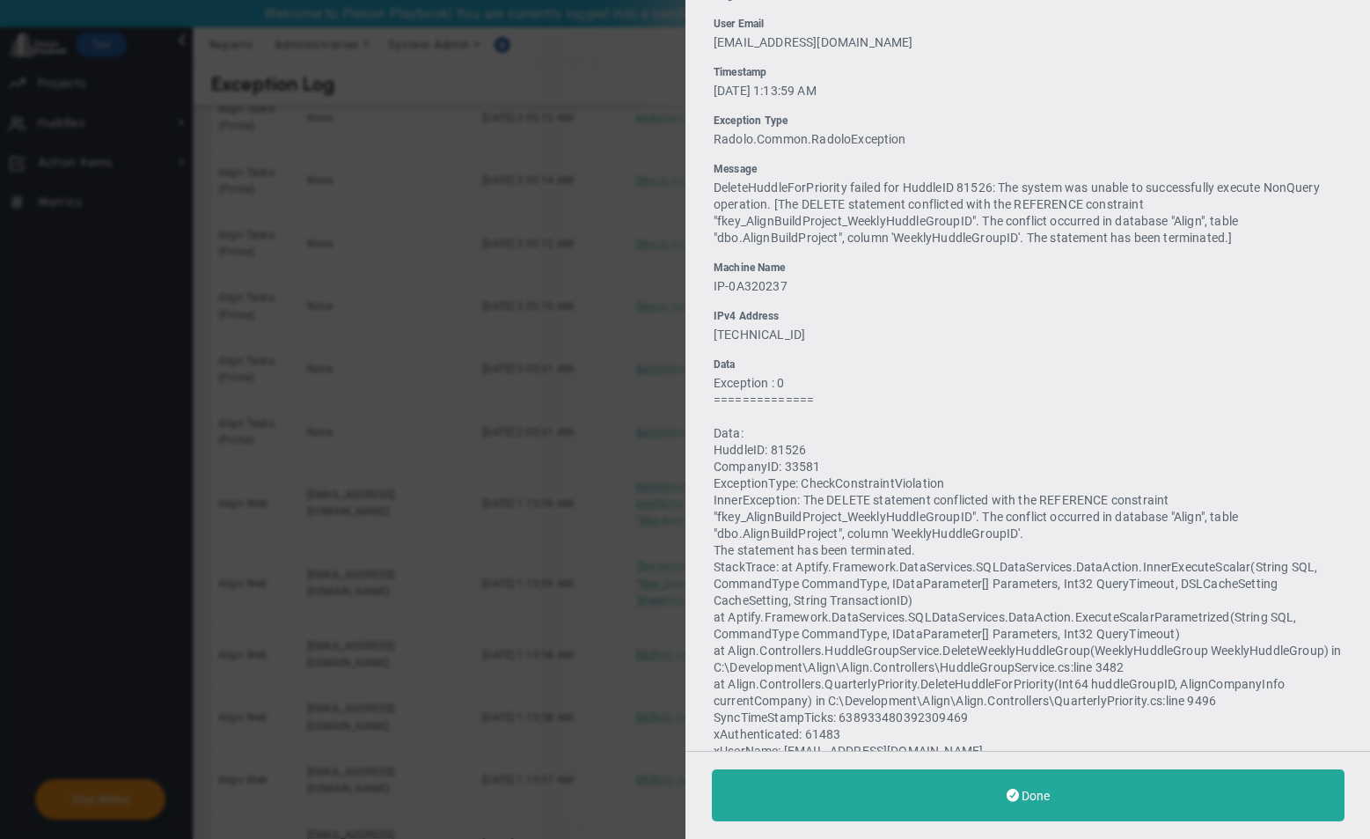
click at [972, 189] on span "DeleteHuddleForPriority failed for HuddleID 81526: The system was unable to suc…" at bounding box center [1017, 212] width 606 height 64
copy span "81526"
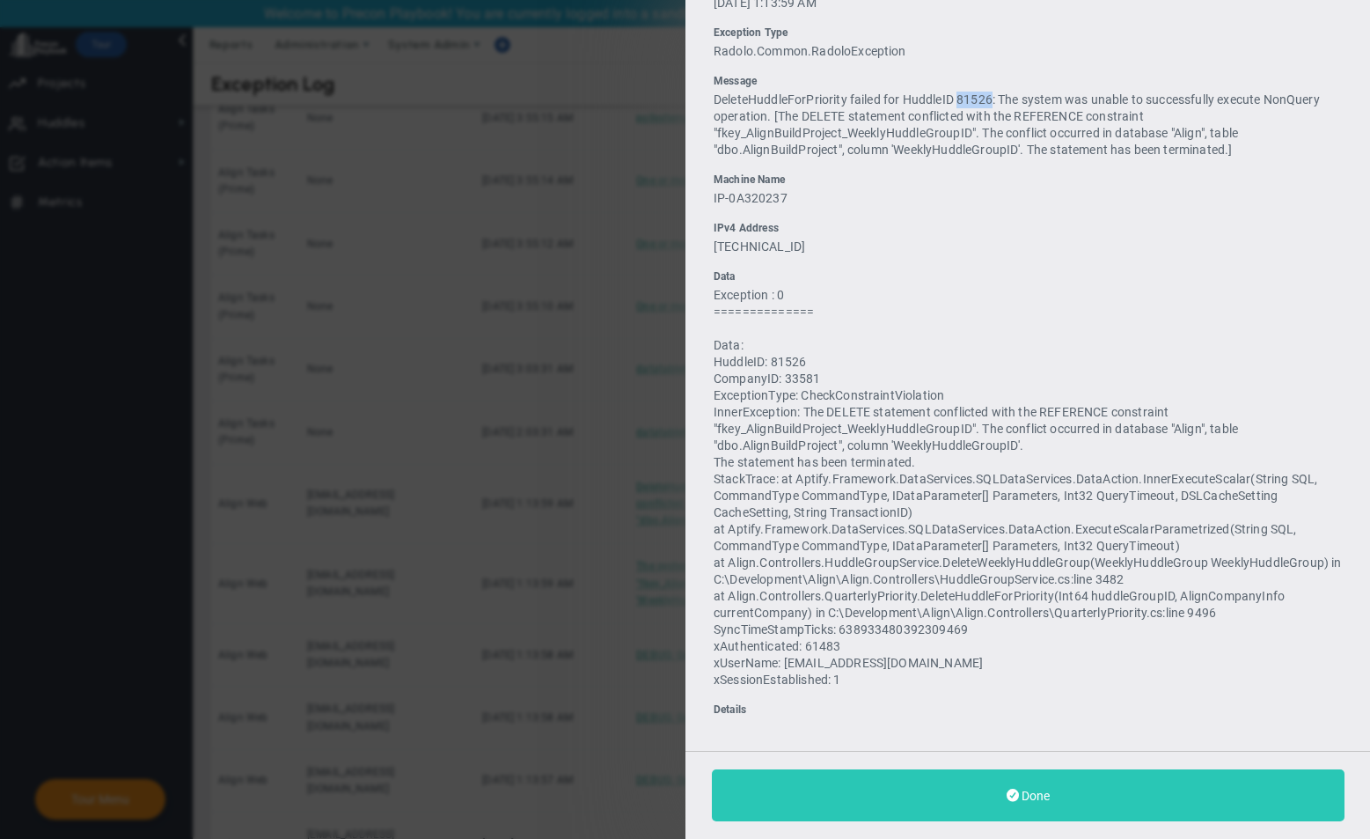
click at [979, 820] on button "Done" at bounding box center [1028, 795] width 633 height 52
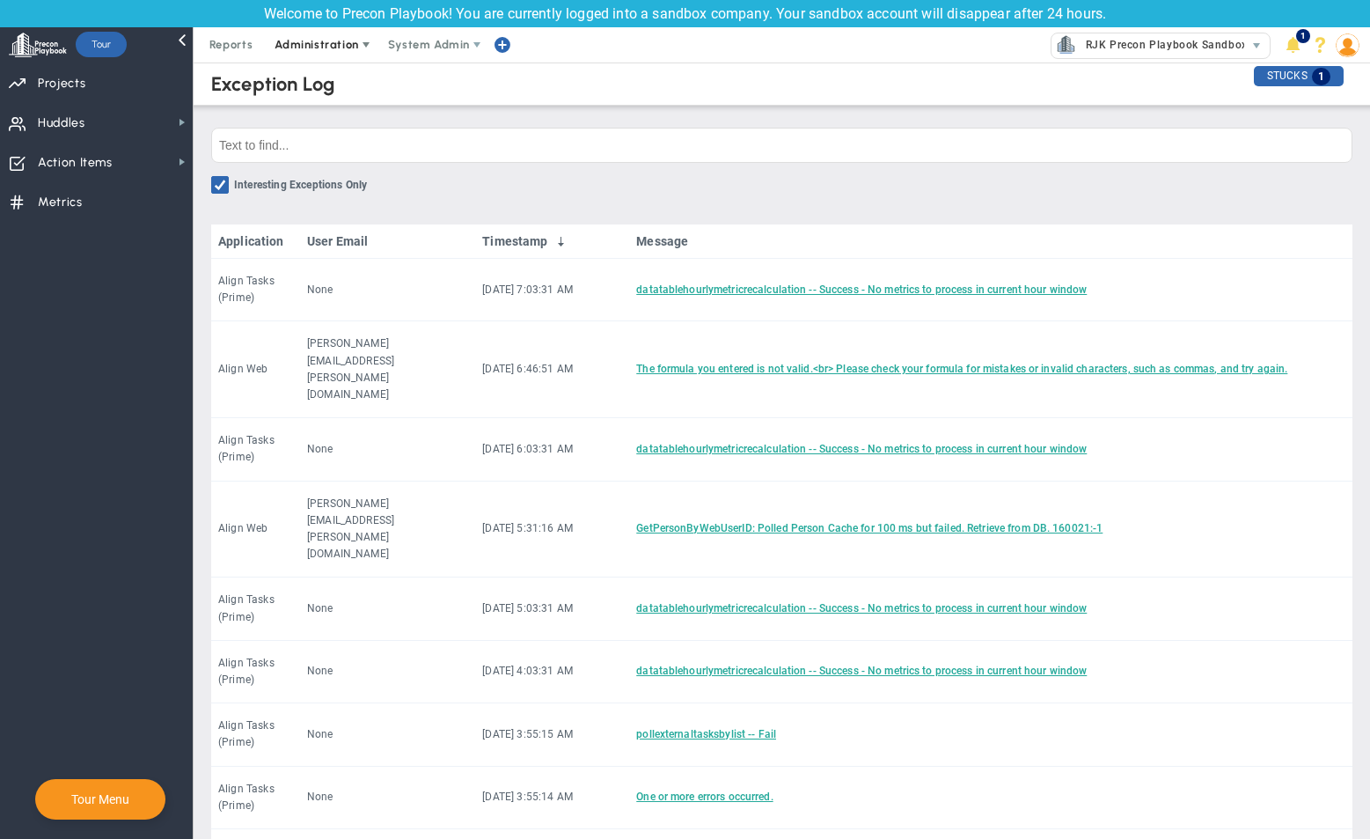
click at [360, 43] on span at bounding box center [366, 45] width 14 height 14
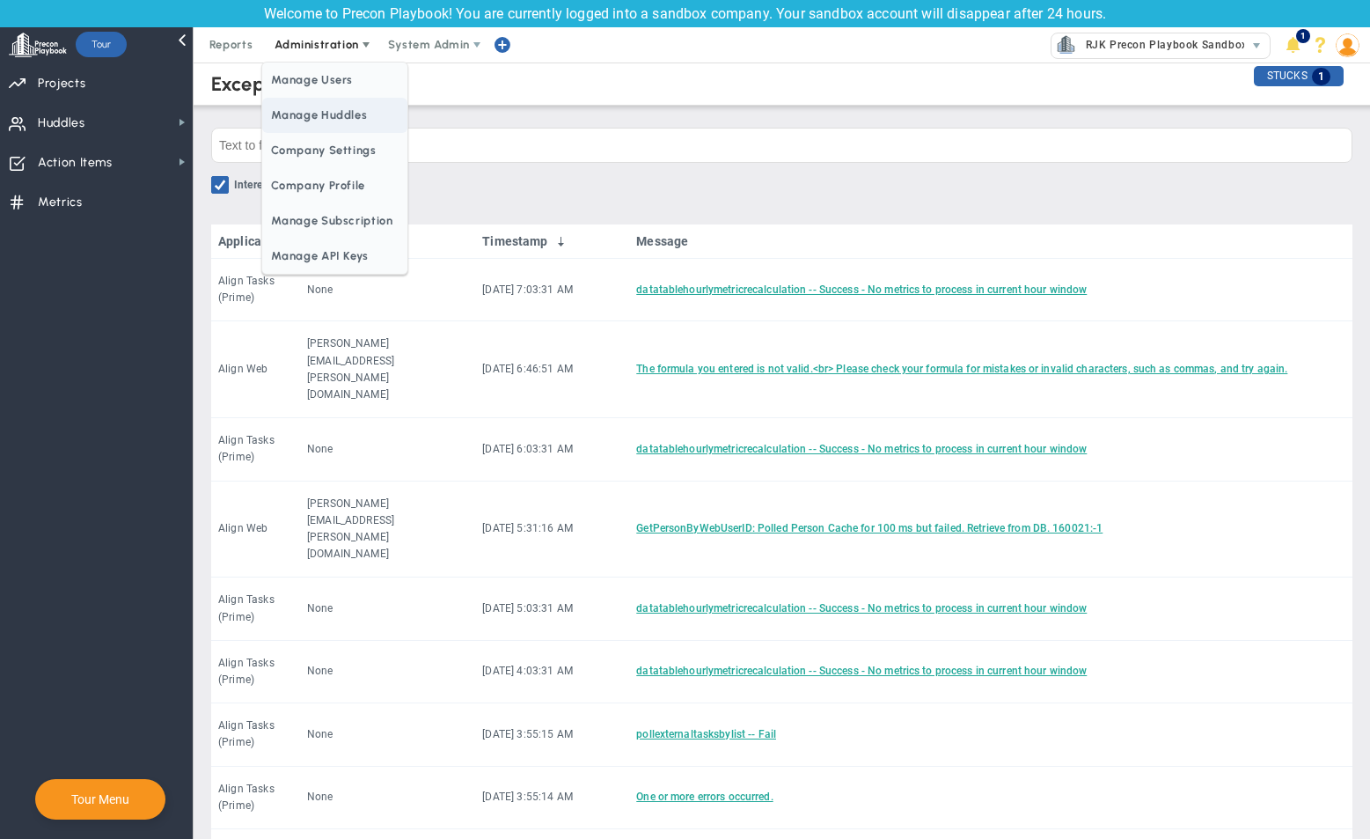
click at [342, 110] on span "Manage Huddles" at bounding box center [334, 115] width 144 height 35
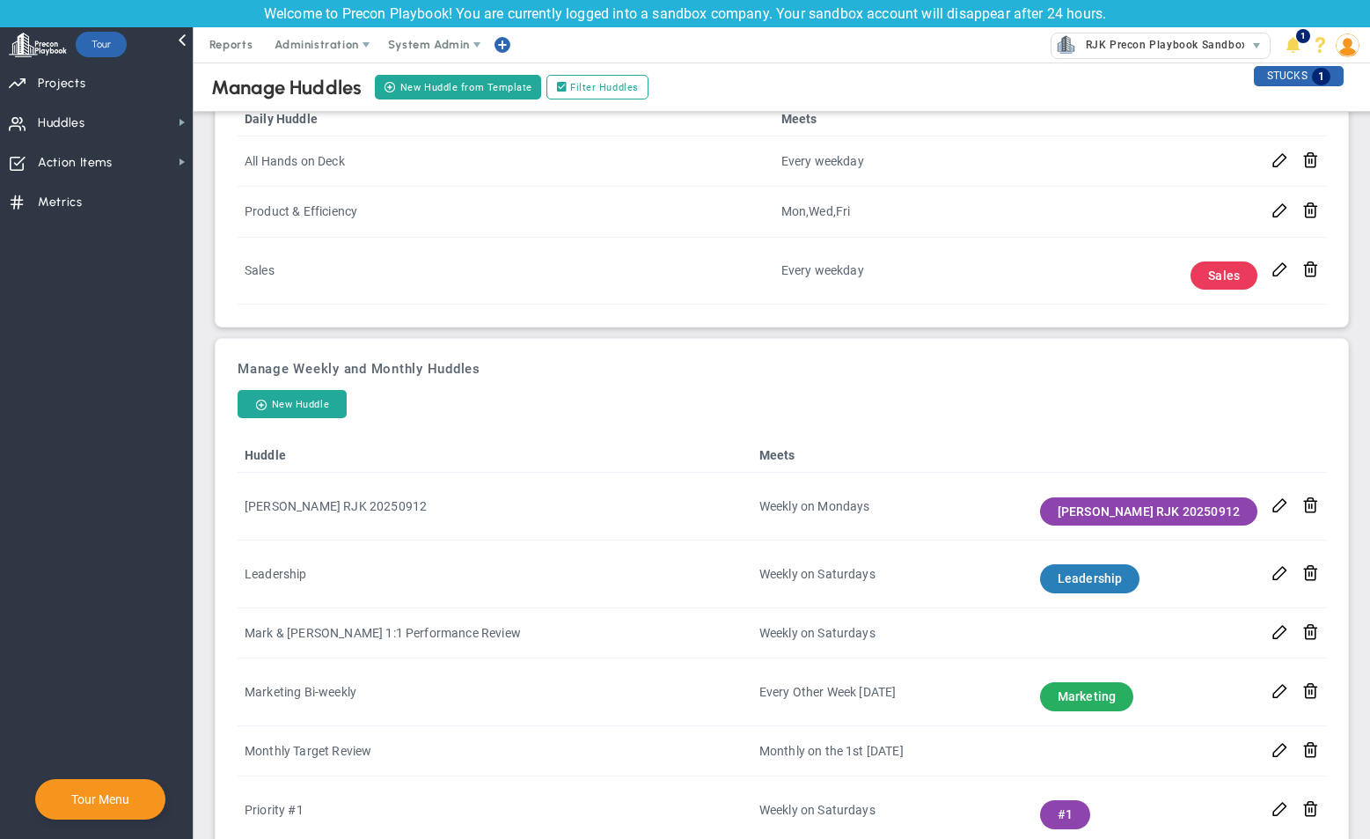
scroll to position [321, 0]
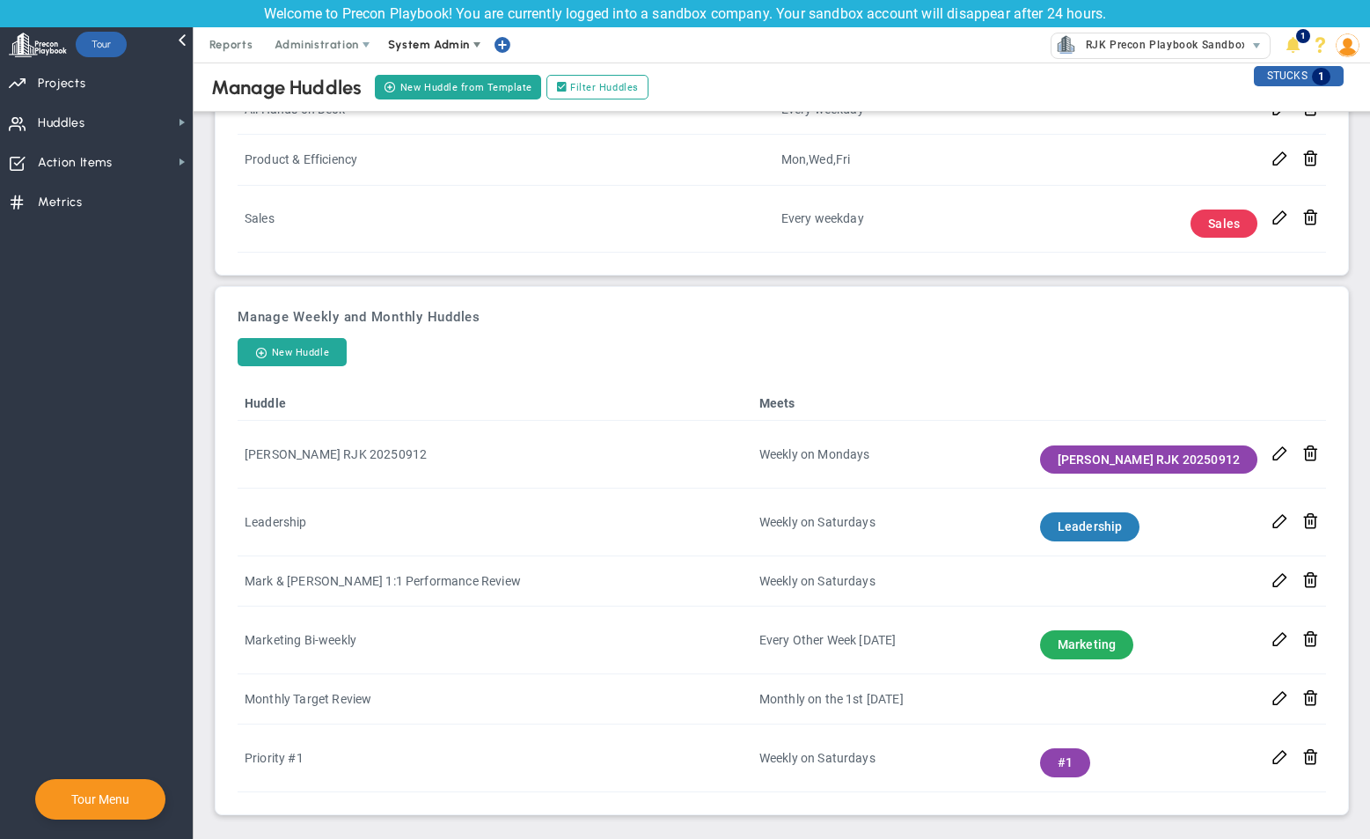
click at [414, 44] on span "System Admin" at bounding box center [429, 44] width 82 height 13
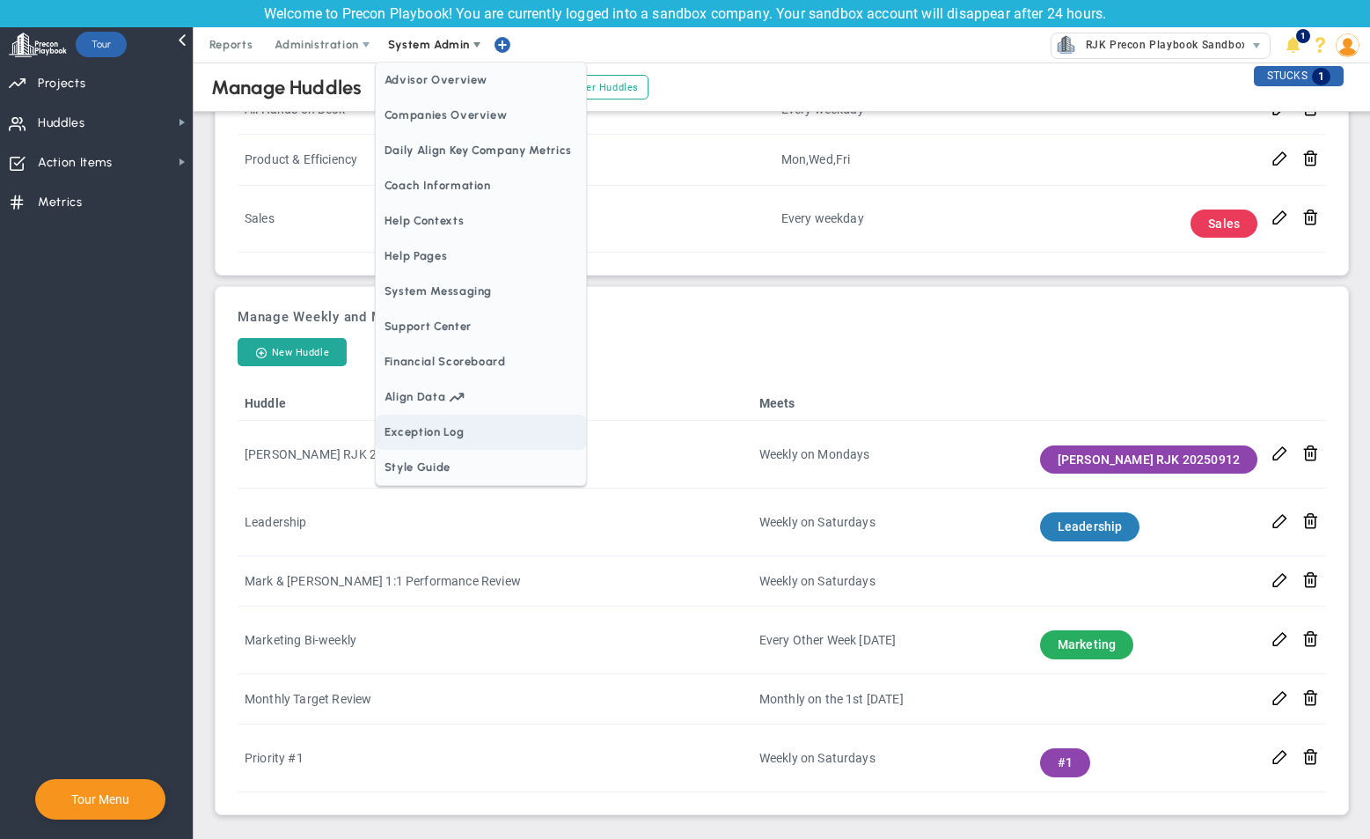
click at [453, 425] on span "Exception Log" at bounding box center [481, 431] width 210 height 35
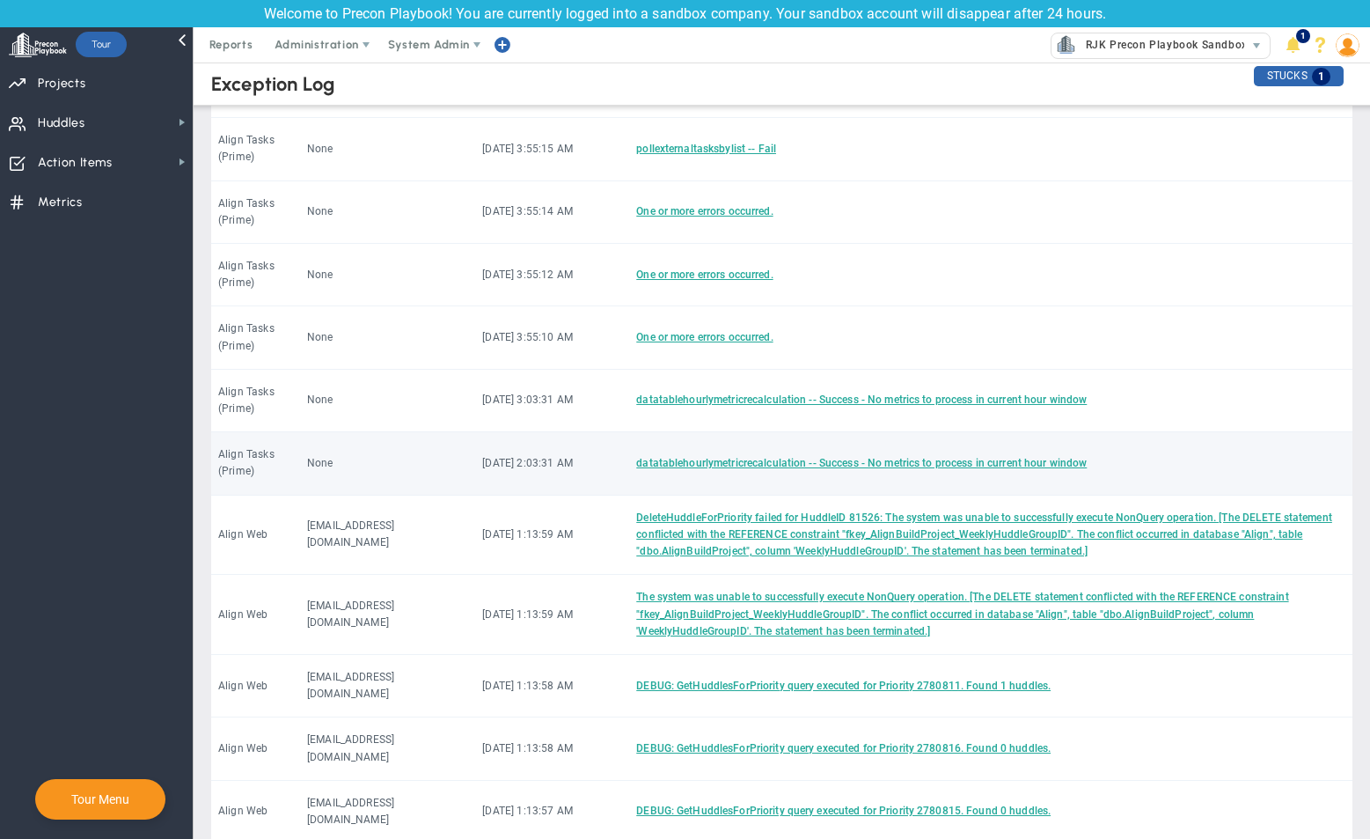
scroll to position [616, 0]
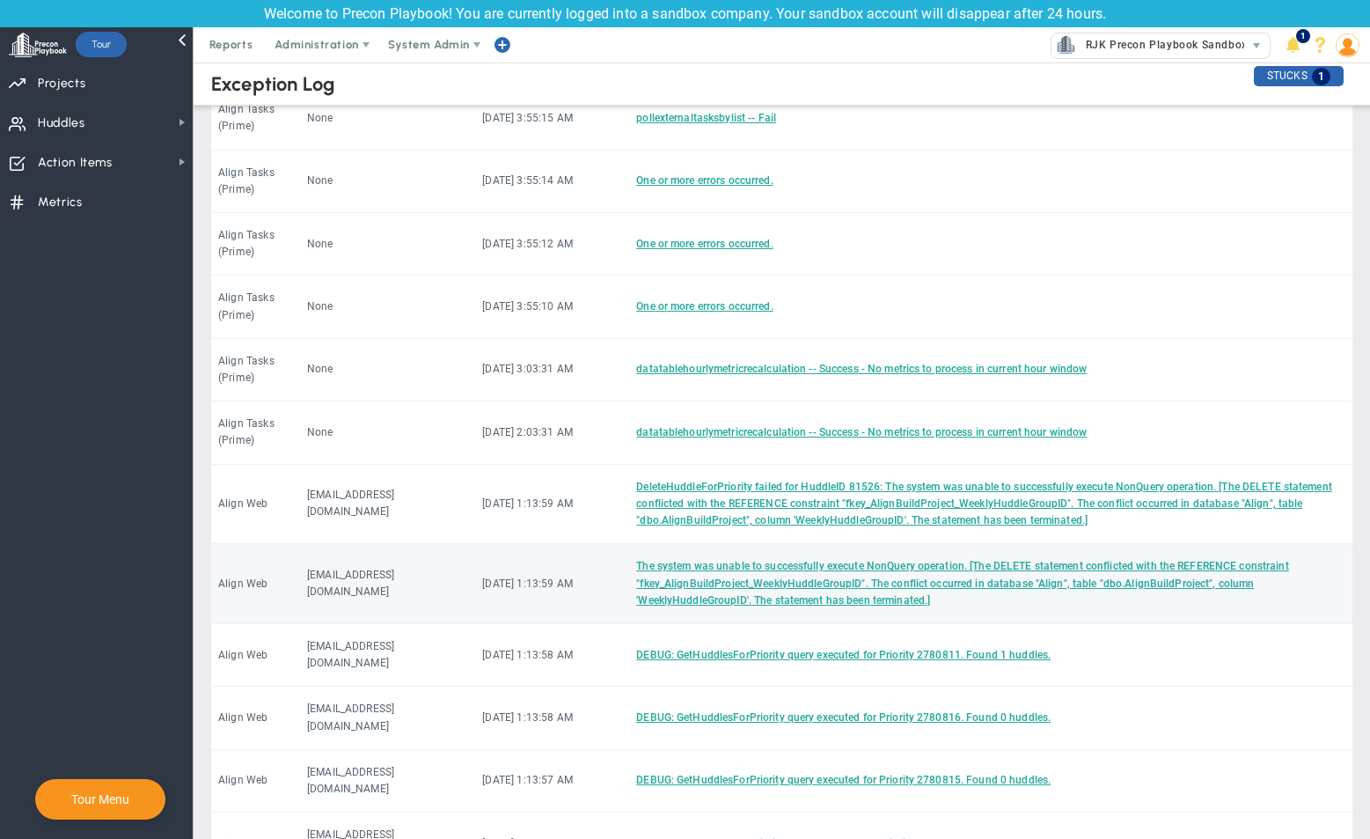
click at [708, 544] on td "The system was unable to successfully execute NonQuery operation. [The DELETE s…" at bounding box center [990, 584] width 723 height 80
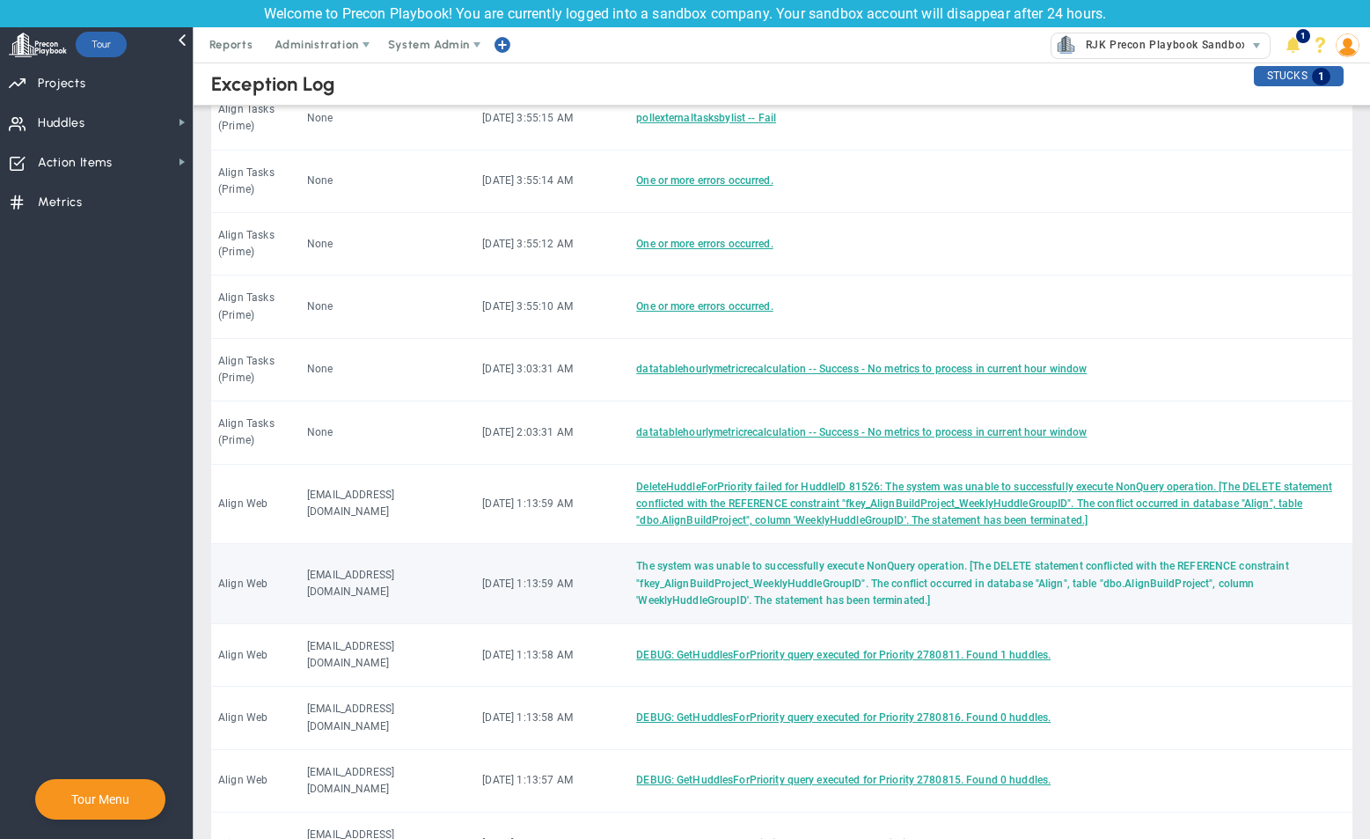
click at [707, 560] on link "The system was unable to successfully execute NonQuery operation. [The DELETE s…" at bounding box center [962, 583] width 652 height 46
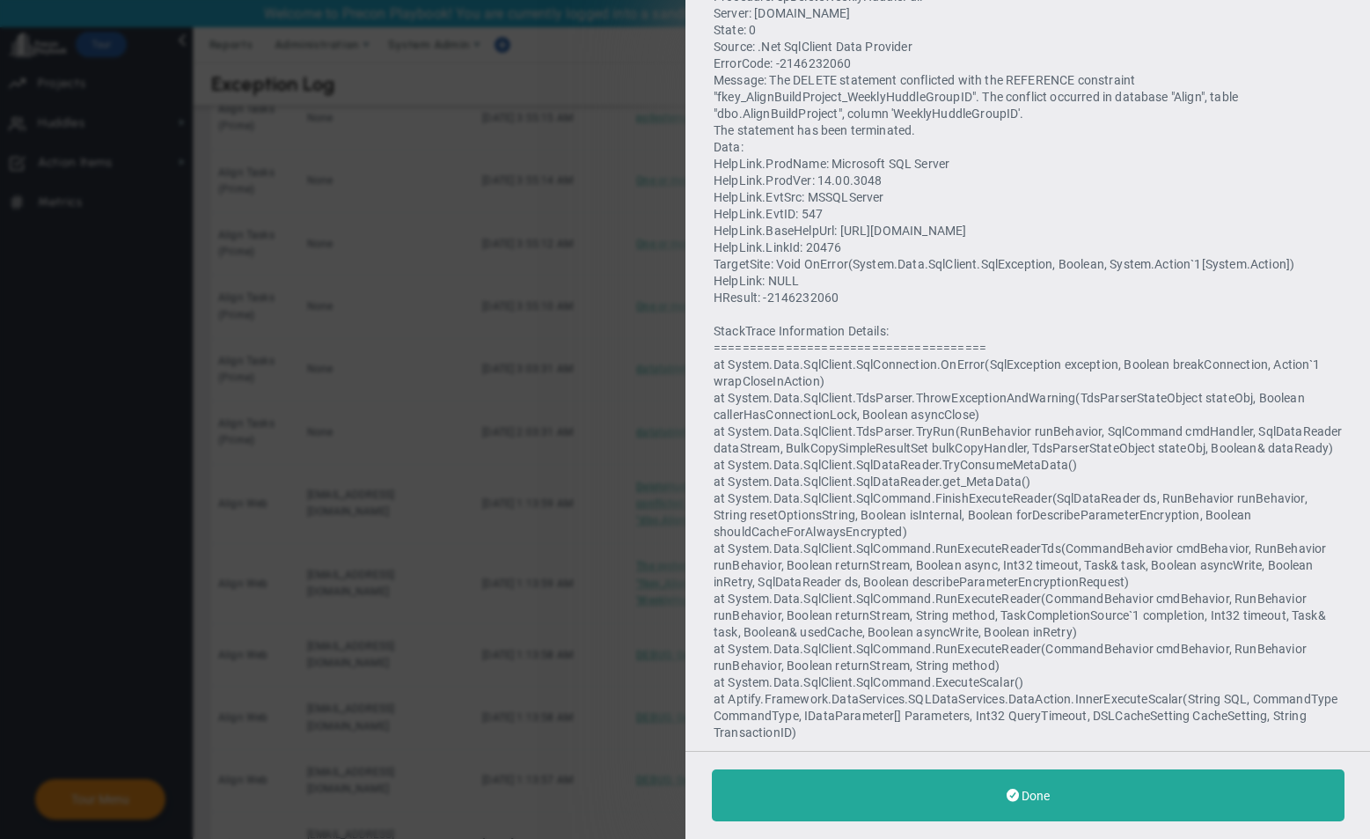
scroll to position [1795, 0]
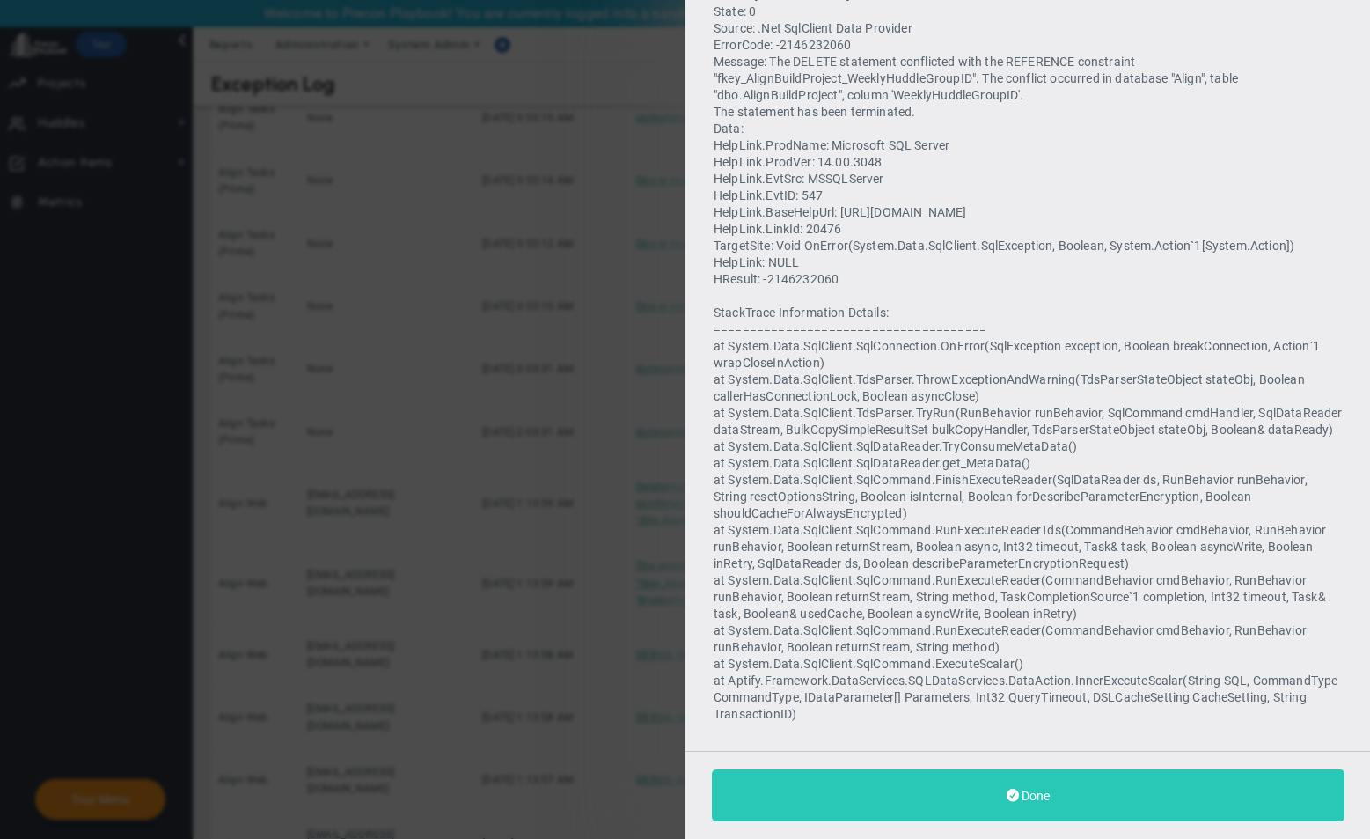
click at [882, 777] on button "Done" at bounding box center [1028, 795] width 633 height 52
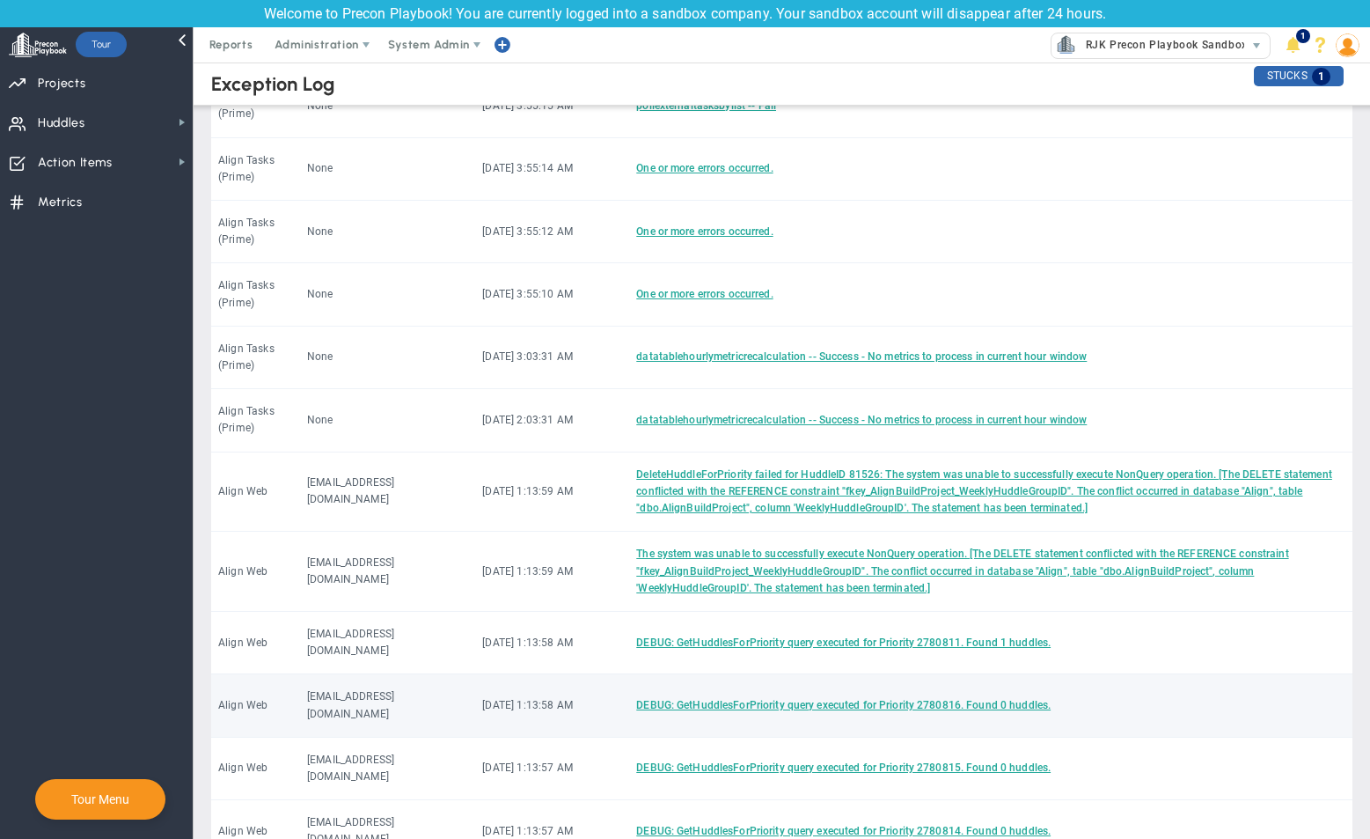
scroll to position [632, 0]
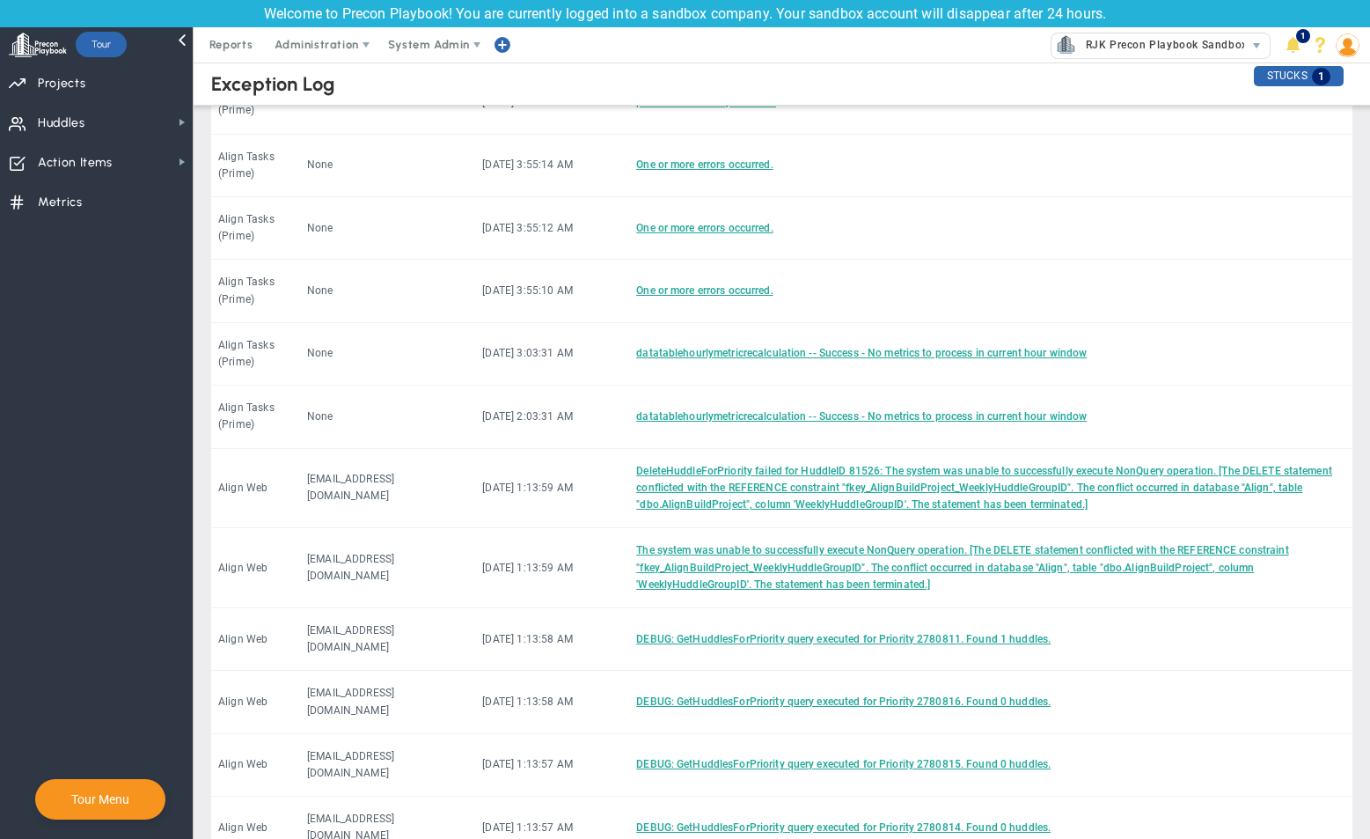
click at [515, 769] on li "250" at bounding box center [512, 766] width 51 height 37
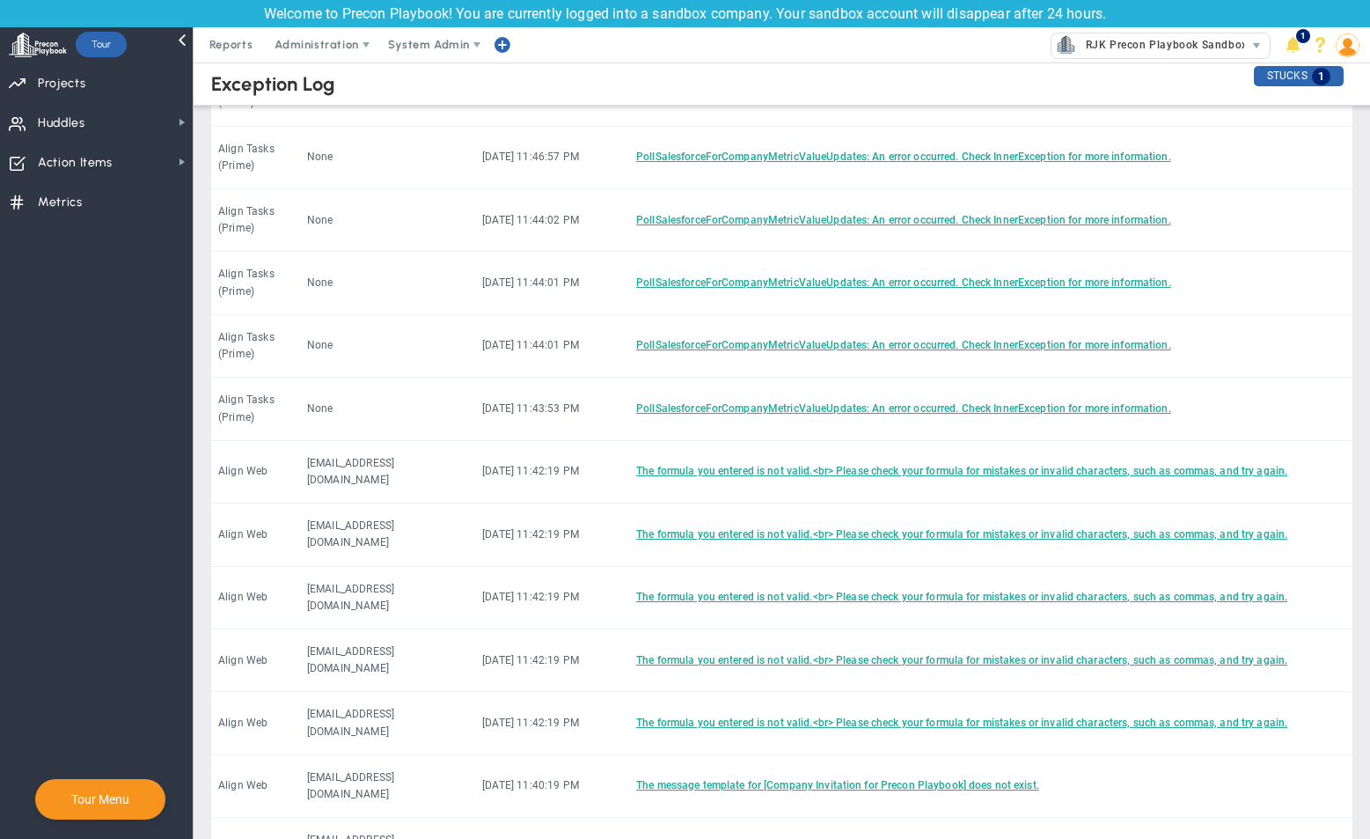
scroll to position [4768, 0]
